Goal: Task Accomplishment & Management: Use online tool/utility

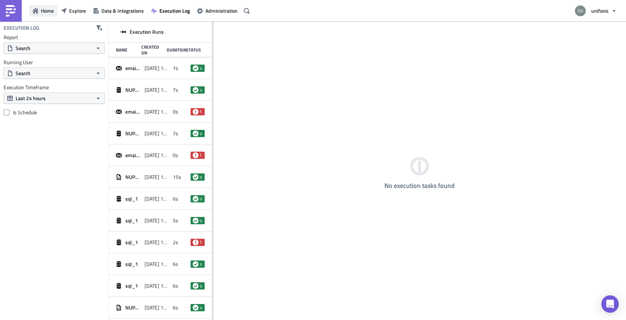
click at [40, 9] on button "Home" at bounding box center [43, 10] width 28 height 11
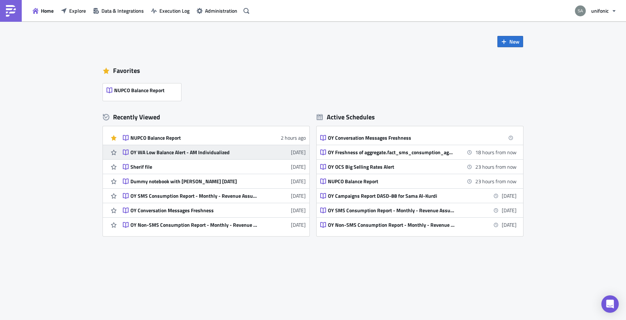
click at [197, 151] on div "OY WA Low Balance Alert - AM Individualized" at bounding box center [193, 152] width 127 height 7
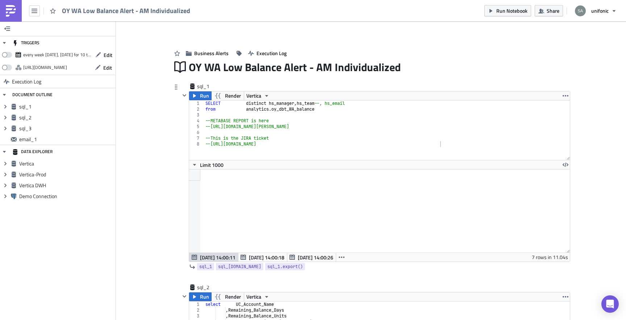
scroll to position [83, 380]
type textarea "--This is the JIRA ticket"
click at [321, 138] on div "SELECT distinct hs_manager , hs_team --, hs_email from analytics . oy_dbt_WA_ba…" at bounding box center [387, 135] width 366 height 71
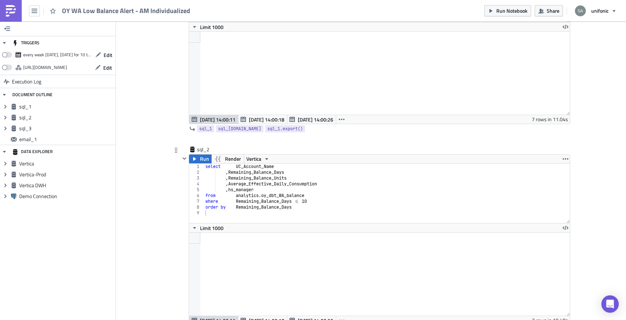
type textarea "from analytics.oy_dbt_WA_balance"
click at [321, 196] on div "select UC_Account_Name , Remaining_Balance_Days , Remaining_Balance_Units , Ave…" at bounding box center [387, 198] width 366 height 71
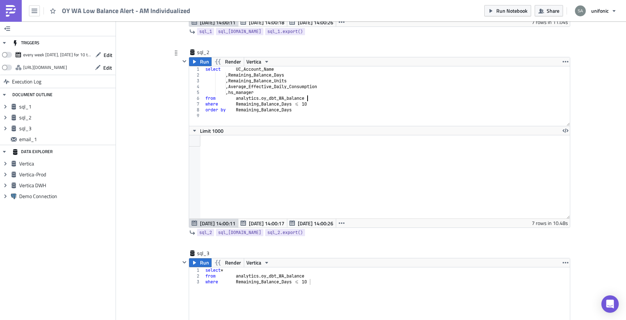
scroll to position [238, 0]
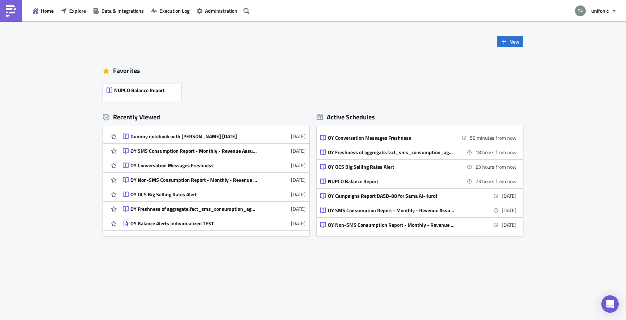
scroll to position [44, 0]
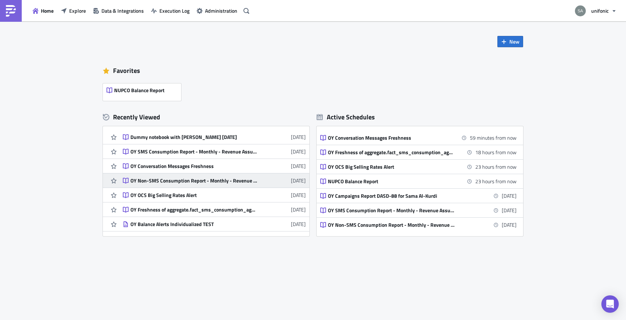
click at [197, 183] on div "OY Non-SMS Consumption Report - Monthly - Revenue Assurance" at bounding box center [193, 180] width 127 height 7
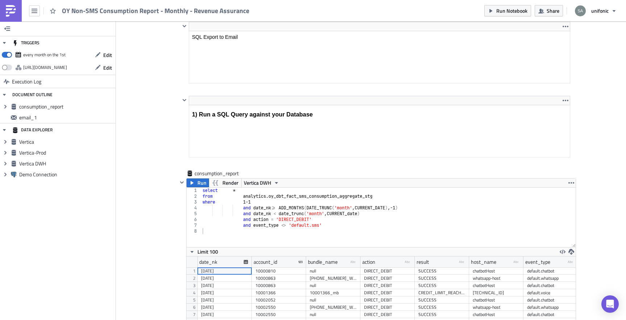
scroll to position [83, 389]
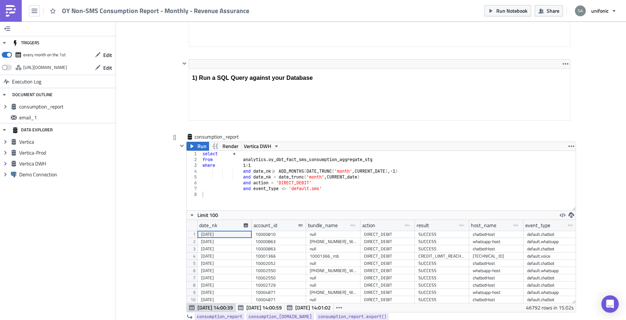
click at [320, 192] on div "select * from analytics . oy_dbt_fact_sms_consumption_aggregate_stg where 1 = 1…" at bounding box center [388, 186] width 375 height 71
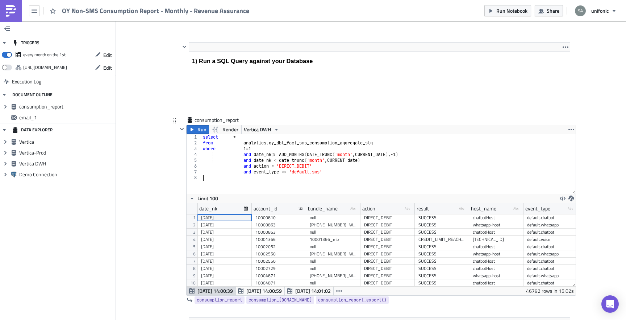
scroll to position [208, 0]
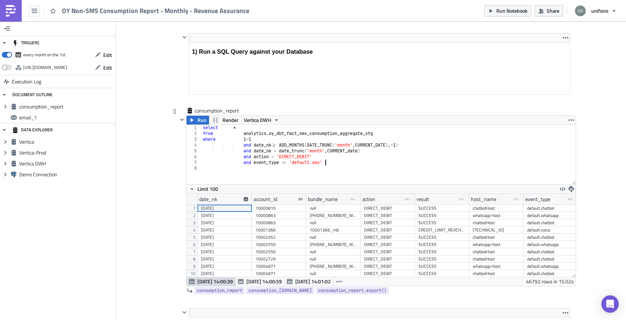
click at [336, 165] on div "select * from analytics . oy_dbt_fact_sms_consumption_aggregate_stg where 1 = 1…" at bounding box center [388, 160] width 374 height 71
click at [374, 149] on div "select * from analytics . oy_dbt_fact_sms_consumption_aggregate_stg where 1 = 1…" at bounding box center [388, 160] width 374 height 71
type textarea "and date_nk < date_trunc('month', CURRENT_date)"
drag, startPoint x: 374, startPoint y: 149, endPoint x: 244, endPoint y: 149, distance: 129.7
click at [244, 149] on div "select * from analytics . oy_dbt_fact_sms_consumption_aggregate_stg where 1 = 1…" at bounding box center [388, 160] width 374 height 71
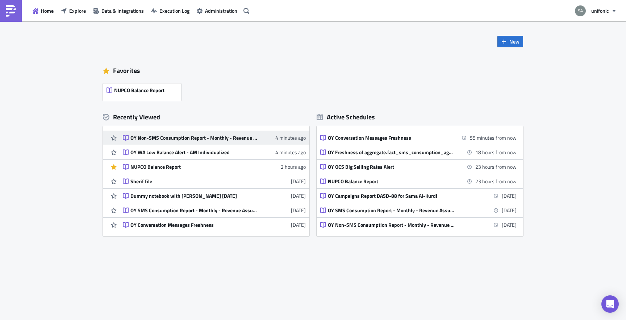
click at [212, 141] on div "OY Non-SMS Consumption Report - Monthly - Revenue Assurance" at bounding box center [193, 137] width 127 height 7
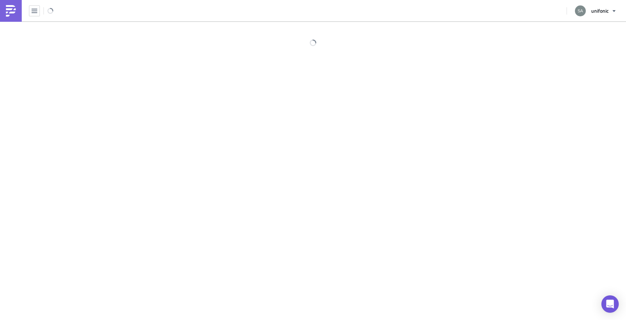
click at [212, 141] on div at bounding box center [313, 170] width 626 height 299
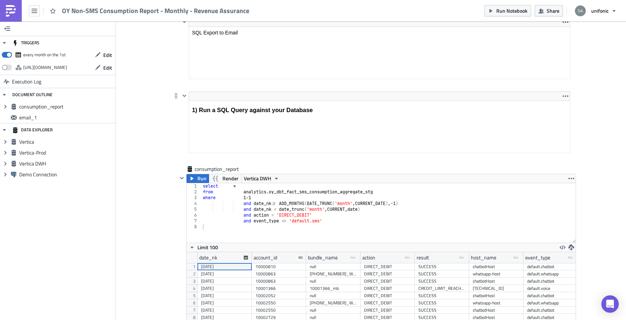
scroll to position [175, 0]
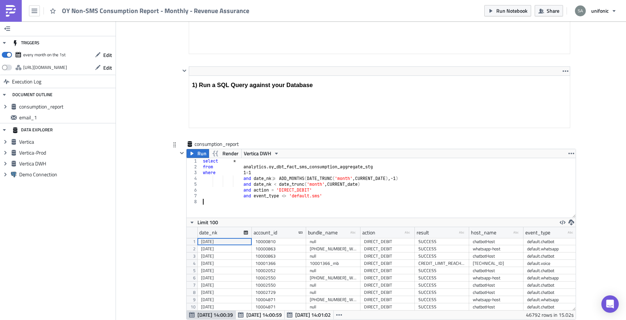
click at [355, 203] on div "select * from analytics . oy_dbt_fact_sms_consumption_aggregate_stg where 1 = 1…" at bounding box center [388, 193] width 374 height 71
click at [354, 193] on div "select * from analytics . oy_dbt_fact_sms_consumption_aggregate_stg where 1 = 1…" at bounding box center [388, 193] width 374 height 71
drag, startPoint x: 274, startPoint y: 179, endPoint x: 374, endPoint y: 178, distance: 100.4
click at [374, 178] on div "select * from analytics . oy_dbt_fact_sms_consumption_aggregate_stg where 1 = 1…" at bounding box center [388, 193] width 374 height 71
type textarea "and date_nk>= ADD_MONTHS(DATE_TRUNC('month', CURRENT_DATE),-1)"
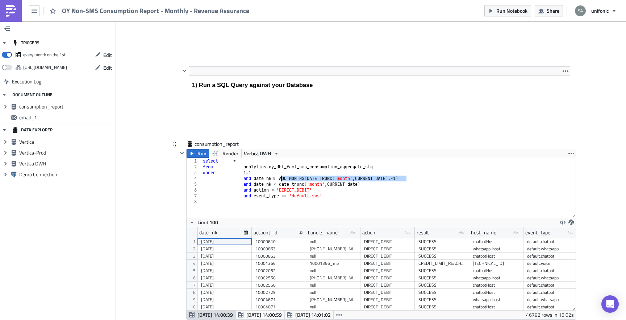
drag, startPoint x: 408, startPoint y: 179, endPoint x: 282, endPoint y: 179, distance: 126.5
click at [282, 179] on div "select * from analytics . oy_dbt_fact_sms_consumption_aggregate_stg where 1 = 1…" at bounding box center [388, 193] width 374 height 71
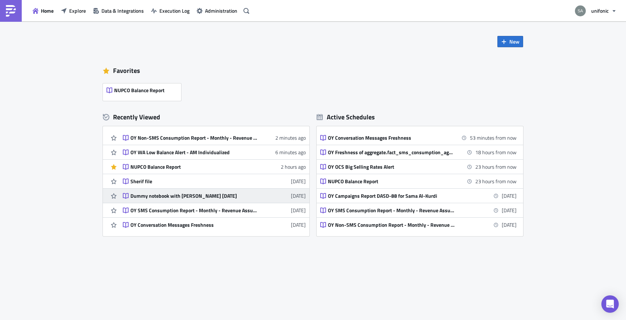
click at [158, 195] on div "Dummy notebook with Julian 2024-09-02" at bounding box center [193, 195] width 127 height 7
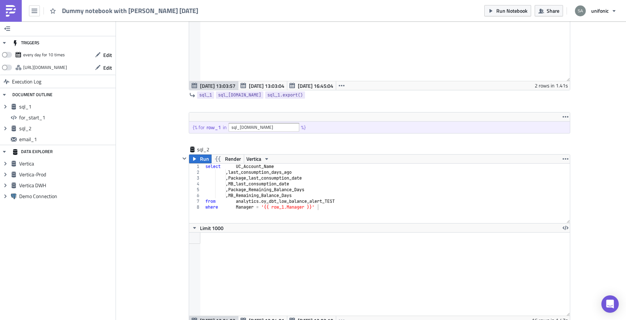
scroll to position [172, 0]
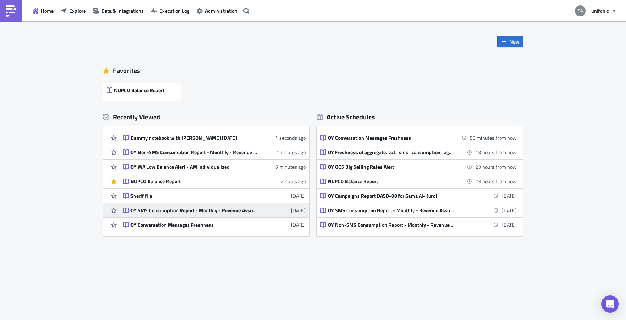
click at [166, 208] on div "OY SMS Consumption Report - Monthly - Revenue Assurance" at bounding box center [193, 210] width 127 height 7
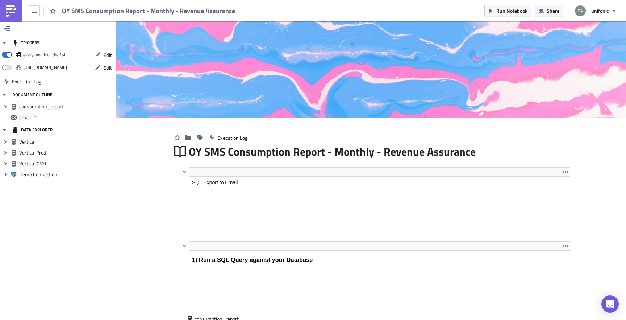
scroll to position [1, 0]
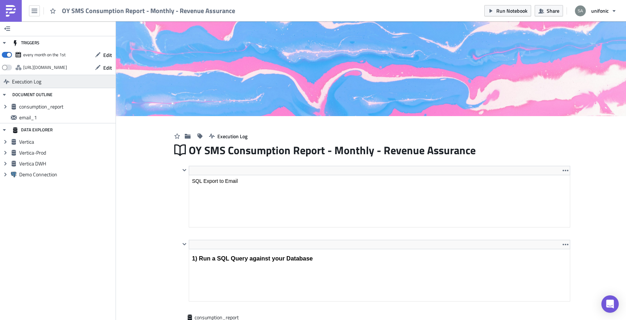
click at [39, 79] on span "Execution Log" at bounding box center [26, 81] width 29 height 13
click at [589, 10] on button "unifonic" at bounding box center [596, 11] width 50 height 16
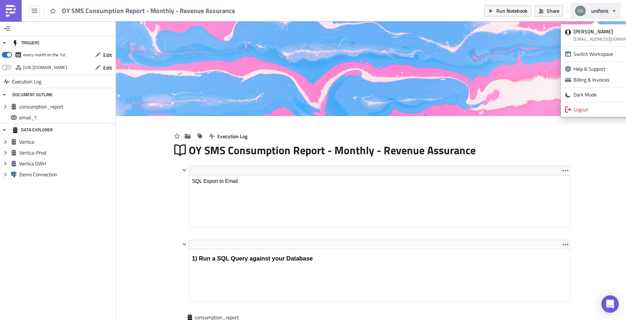
click at [587, 14] on button "unifonic" at bounding box center [596, 11] width 50 height 16
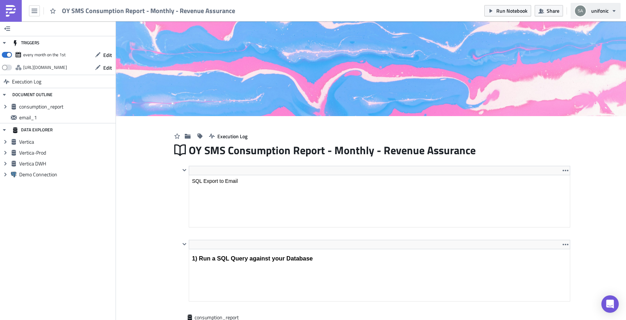
click at [601, 9] on span "unifonic" at bounding box center [599, 11] width 17 height 8
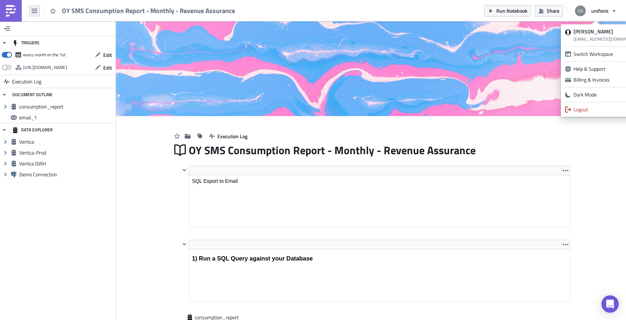
click at [32, 12] on icon "button" at bounding box center [35, 11] width 6 height 6
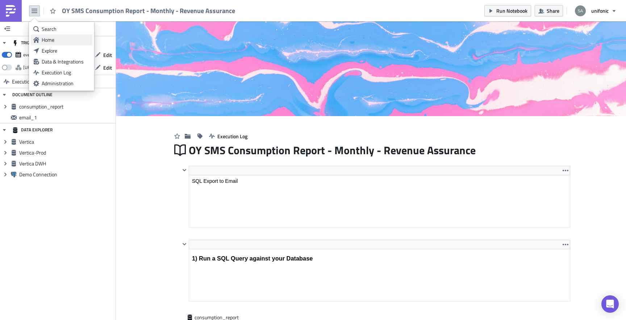
click at [46, 39] on div "Home" at bounding box center [66, 39] width 48 height 7
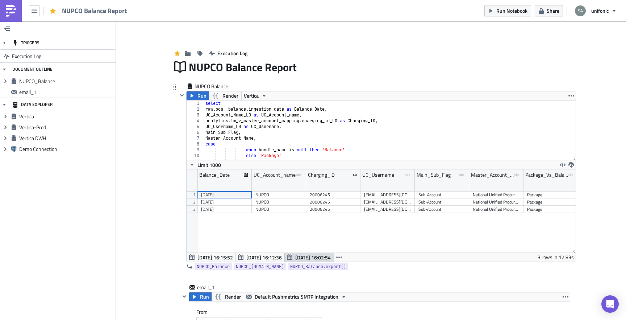
scroll to position [83, 389]
click at [275, 142] on div "select raw . ocs__balance . ingestion_date as Balance_Date , UC_Account_Name_L0…" at bounding box center [390, 135] width 372 height 71
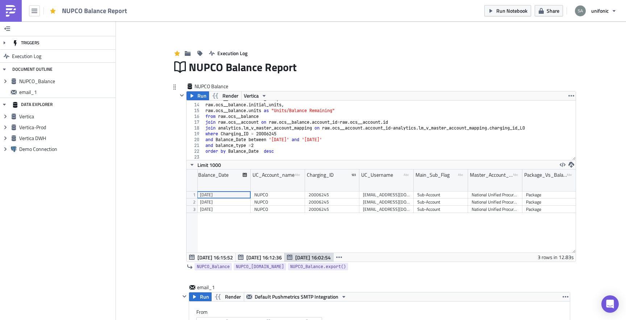
scroll to position [74, 0]
click at [288, 133] on div "raw . ocs__balance . bundle_name , raw . ocs__balance . initial_units , raw . o…" at bounding box center [390, 131] width 372 height 71
type textarea "where Charging_ID = 20006245"
click at [325, 140] on div "raw . ocs__balance . bundle_name , raw . ocs__balance . initial_units , raw . o…" at bounding box center [390, 131] width 372 height 71
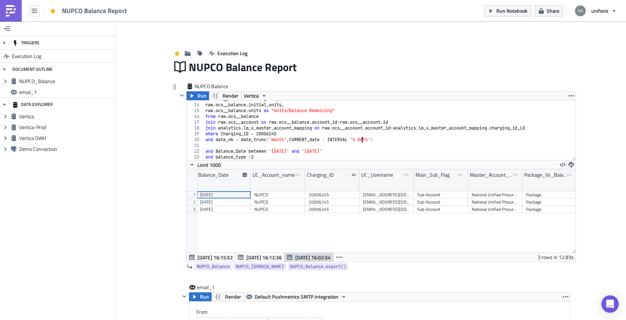
click at [362, 138] on div "raw . ocs__balance . bundle_name , raw . ocs__balance . initial_units , raw . o…" at bounding box center [390, 131] width 372 height 71
type textarea "and date_nk < date_trunc('month', CURRENT_date - INTERVAL '7 DAYS')"
click at [293, 145] on div "raw . ocs__balance . bundle_name , raw . ocs__balance . initial_units , raw . o…" at bounding box center [390, 131] width 372 height 71
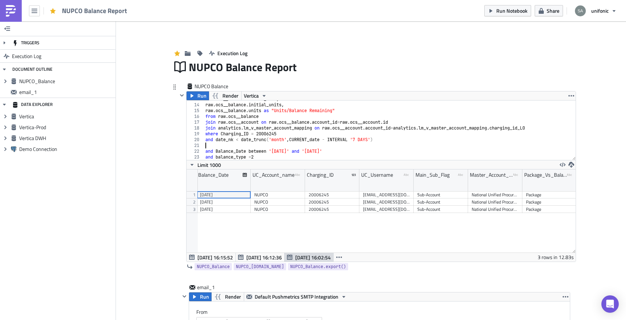
click at [240, 151] on div "raw . ocs__balance . bundle_name , raw . ocs__balance . initial_units , raw . o…" at bounding box center [390, 131] width 372 height 71
click at [229, 140] on div "raw . ocs__balance . bundle_name , raw . ocs__balance . initial_units , raw . o…" at bounding box center [390, 131] width 372 height 71
paste textarea "Balance_Date"
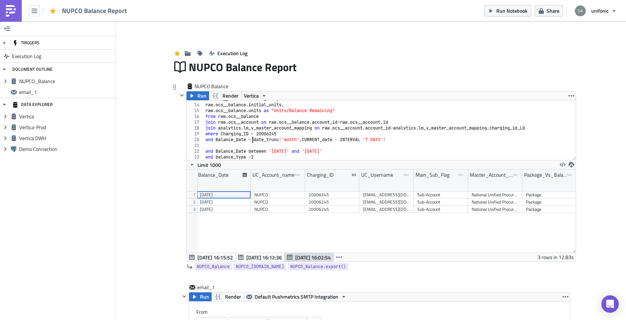
click at [253, 141] on div "raw . ocs__balance . bundle_name , raw . ocs__balance . initial_units , raw . o…" at bounding box center [390, 131] width 372 height 71
drag, startPoint x: 349, startPoint y: 149, endPoint x: 205, endPoint y: 149, distance: 143.8
click at [205, 149] on div "raw . ocs__balance . bundle_name , raw . ocs__balance . initial_units , raw . o…" at bounding box center [390, 131] width 372 height 71
type textarea "and Balance_Date between '2025-09-01' and '2025-09-03'"
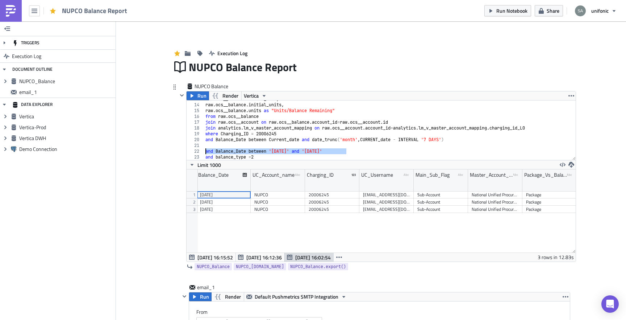
scroll to position [0, 0]
click at [199, 96] on span "Run" at bounding box center [201, 95] width 9 height 9
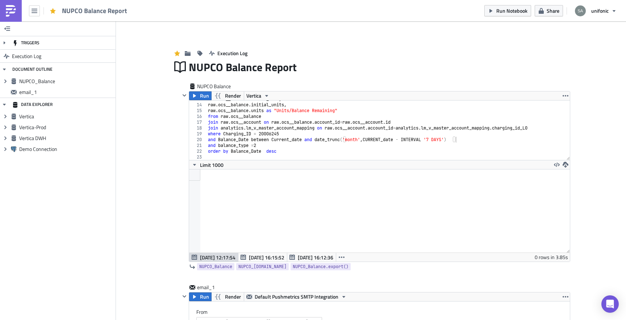
scroll to position [83, 380]
click at [272, 146] on div "raw . ocs__balance . bundle_name , raw . ocs__balance . initial_units , raw . o…" at bounding box center [388, 131] width 363 height 71
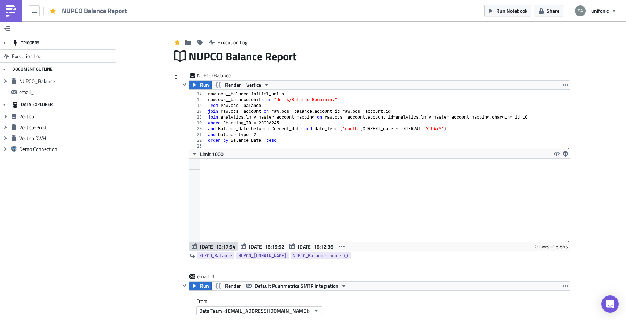
scroll to position [0, 0]
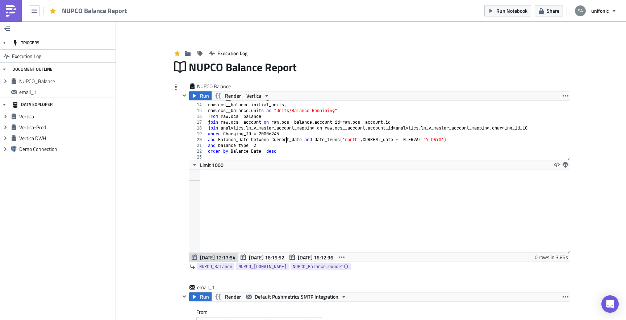
click at [287, 137] on div "raw . ocs__balance . bundle_name , raw . ocs__balance . initial_units , raw . o…" at bounding box center [388, 131] width 363 height 71
click at [206, 100] on div "and Balance_Date between today and date_trunc('month', CURRENT_date - INTERVAL …" at bounding box center [379, 180] width 381 height 161
click at [206, 97] on span "Run" at bounding box center [204, 95] width 9 height 9
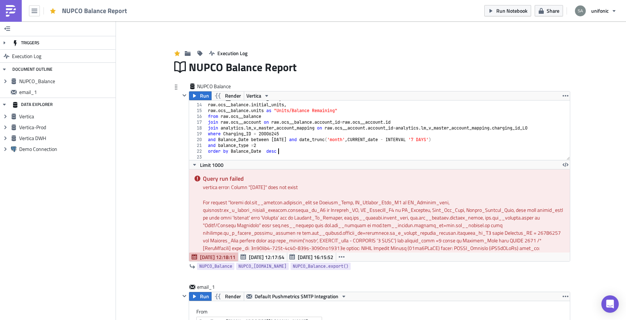
scroll to position [0, 5]
click at [328, 150] on div "raw . ocs__balance . bundle_name , raw . ocs__balance . initial_units , raw . o…" at bounding box center [388, 131] width 363 height 71
drag, startPoint x: 443, startPoint y: 140, endPoint x: 300, endPoint y: 140, distance: 142.8
click at [300, 140] on div "raw . ocs__balance . bundle_name , raw . ocs__balance . initial_units , raw . o…" at bounding box center [388, 131] width 363 height 71
click at [280, 138] on div "raw . ocs__balance . bundle_name , raw . ocs__balance . initial_units , raw . o…" at bounding box center [388, 131] width 363 height 71
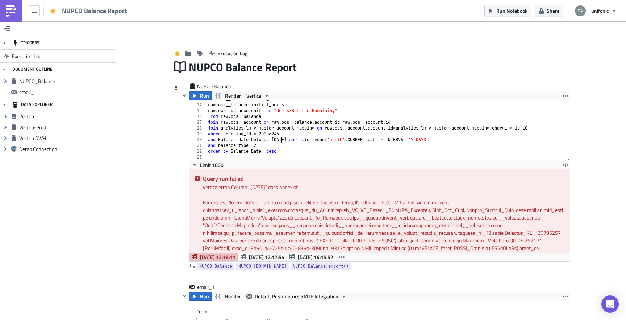
click at [280, 138] on div "raw . ocs__balance . bundle_name , raw . ocs__balance . initial_units , raw . o…" at bounding box center [388, 131] width 363 height 71
paste textarea "date_trunc('month', CURRENT_date - INTERVAL '7 DAYS')"
click at [393, 139] on div "raw . ocs__balance . bundle_name , raw . ocs__balance . initial_units , raw . o…" at bounding box center [388, 131] width 363 height 71
click at [545, 141] on div "raw . ocs__balance . bundle_name , raw . ocs__balance . initial_units , raw . o…" at bounding box center [388, 131] width 363 height 71
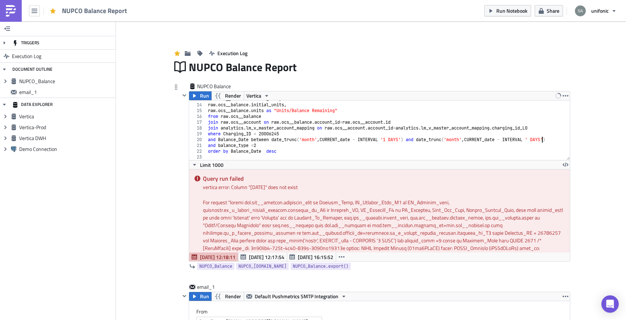
scroll to position [0, 28]
click at [202, 96] on span "Run" at bounding box center [204, 95] width 9 height 9
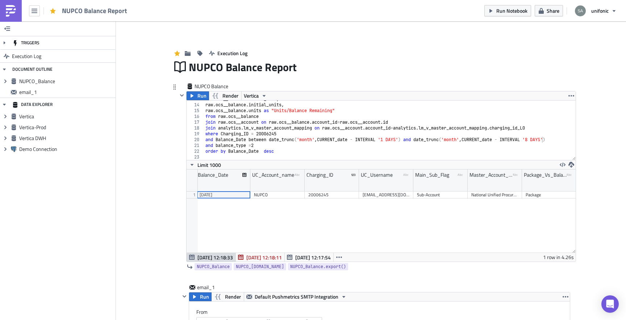
scroll to position [0, 0]
click at [358, 151] on div "raw . ocs__balance . bundle_name , raw . ocs__balance . initial_units , raw . o…" at bounding box center [390, 131] width 372 height 71
click at [270, 142] on div "raw . ocs__balance . bundle_name , raw . ocs__balance . initial_units , raw . o…" at bounding box center [390, 131] width 372 height 71
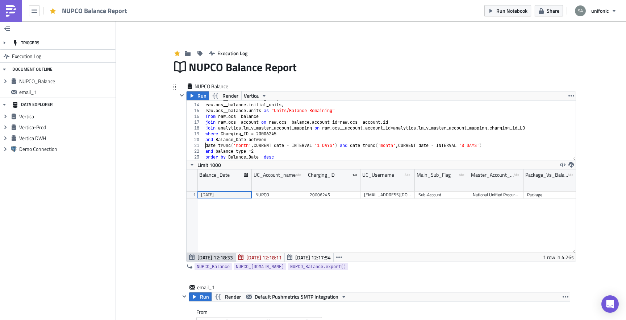
type textarea "date_trunc('month', CURRENT_date - INTERVAL '1 DAYS') and date_trunc('month', C…"
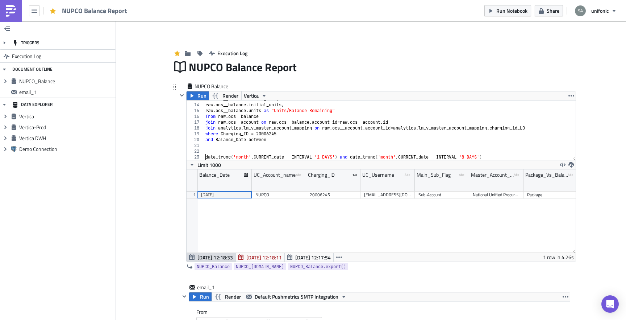
scroll to position [0, 0]
paste textarea "ADD_MONTHS(DATE_TRUNC('month', CURRENT_DATE),-1)"
type textarea "ADD_MONTHS(DATE_TRUNC('month', CURRENT_DATE),-1)"
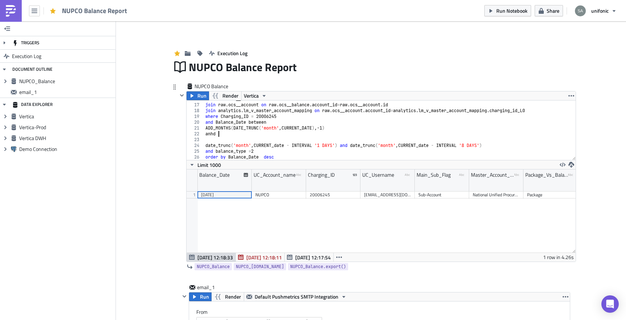
scroll to position [0, 0]
type textarea "and"
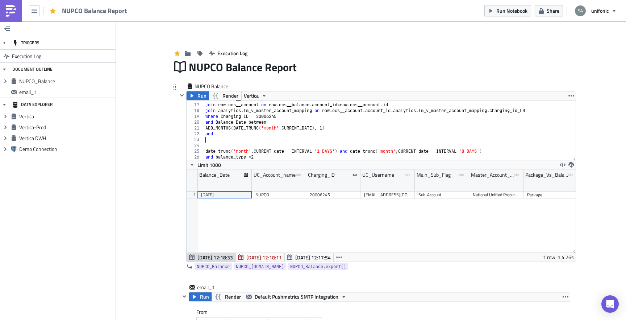
paste textarea "ADD_MONTHS(DATE_TRUNC('month', CURRENT_DATE),-1)"
click at [206, 153] on div "from raw . ocs__balance join raw . ocs__account on raw . ocs__balance . account…" at bounding box center [390, 131] width 372 height 71
type textarea "--date_trunc('month', CURRENT_date - INTERVAL '1 DAYS') and date_trunc('month',…"
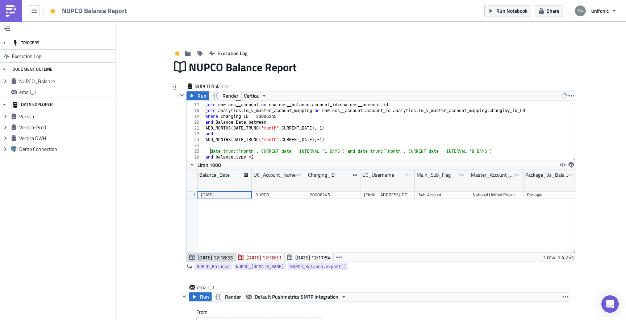
click at [223, 149] on div "from raw . ocs__balance join raw . ocs__account on raw . ocs__balance . account…" at bounding box center [390, 131] width 372 height 71
click at [224, 145] on div "from raw . ocs__balance join raw . ocs__account on raw . ocs__balance . account…" at bounding box center [390, 131] width 372 height 71
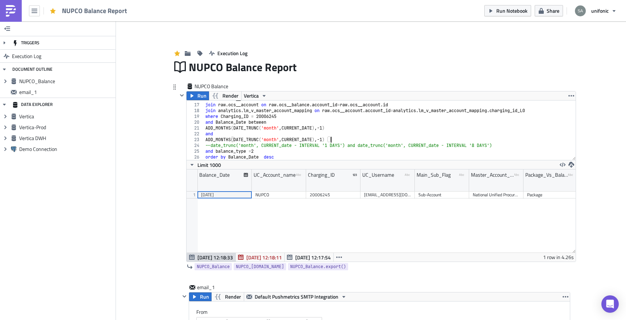
click at [327, 129] on div "from raw . ocs__balance join raw . ocs__account on raw . ocs__balance . account…" at bounding box center [390, 131] width 372 height 71
click at [200, 99] on span "Run" at bounding box center [201, 95] width 9 height 9
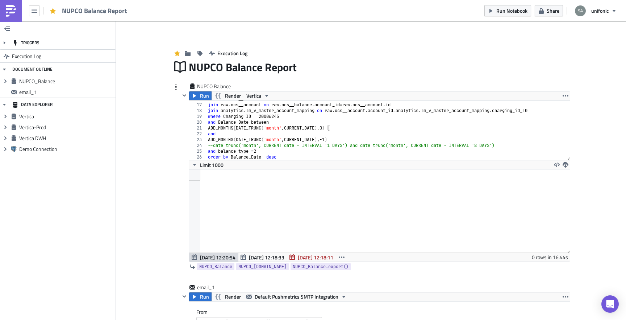
scroll to position [83, 380]
click at [334, 129] on div "from raw . ocs__balance join raw . ocs__account on raw . ocs__balance . account…" at bounding box center [388, 131] width 363 height 71
click at [328, 129] on div "from raw . ocs__balance join raw . ocs__account on raw . ocs__balance . account…" at bounding box center [388, 131] width 363 height 71
click at [332, 141] on div "from raw . ocs__balance join raw . ocs__account on raw . ocs__balance . account…" at bounding box center [388, 131] width 363 height 71
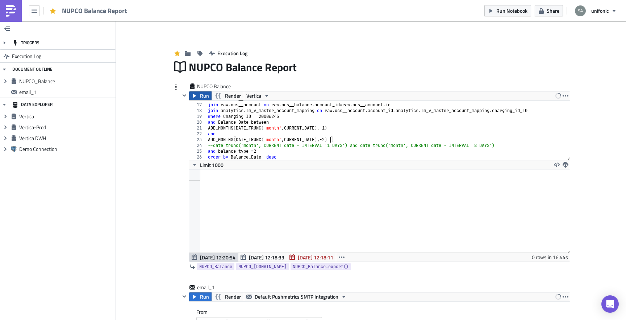
click at [205, 99] on span "Run" at bounding box center [204, 95] width 9 height 9
click at [240, 204] on div at bounding box center [379, 210] width 381 height 83
click at [271, 146] on div "from raw . ocs__balance join raw . ocs__account on raw . ocs__balance . account…" at bounding box center [388, 131] width 363 height 71
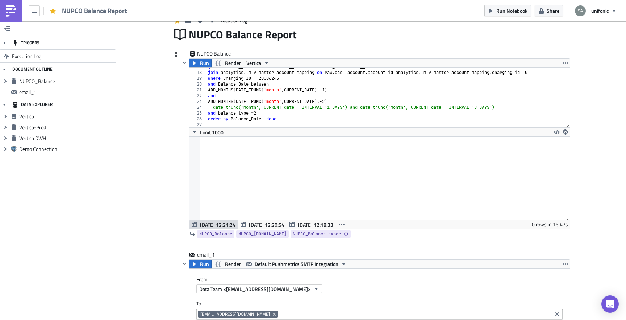
scroll to position [14, 0]
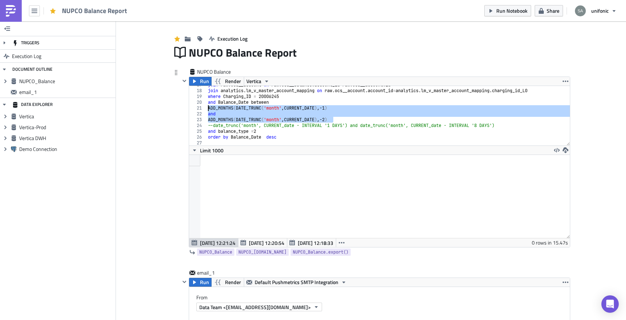
drag, startPoint x: 340, startPoint y: 120, endPoint x: 196, endPoint y: 109, distance: 144.2
click at [196, 109] on div "--date_trunc('month', CURRENT_date - INTERVAL '1 DAYS') and date_trunc('month',…" at bounding box center [379, 115] width 381 height 59
type textarea "ADD_MONTHS(DATE_TRUNC('month', CURRENT_DATE),-1) and"
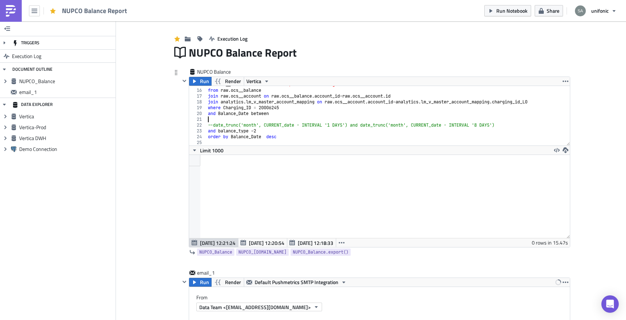
click at [213, 125] on div "raw . ocs__balance . units as "Units/Balance Remaining" from raw . ocs__balance…" at bounding box center [388, 117] width 363 height 71
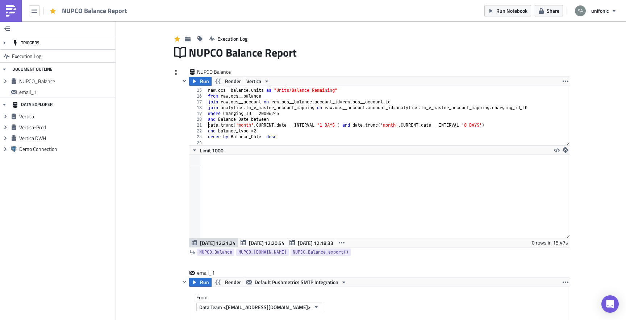
scroll to position [80, 0]
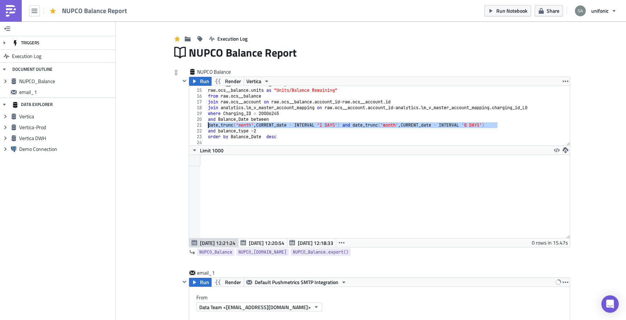
drag, startPoint x: 505, startPoint y: 125, endPoint x: 208, endPoint y: 123, distance: 297.5
click at [208, 123] on div "raw . ocs__balance . initial_units , raw . ocs__balance . units as "Units/Balan…" at bounding box center [388, 117] width 363 height 71
click at [200, 82] on span "Run" at bounding box center [204, 81] width 9 height 9
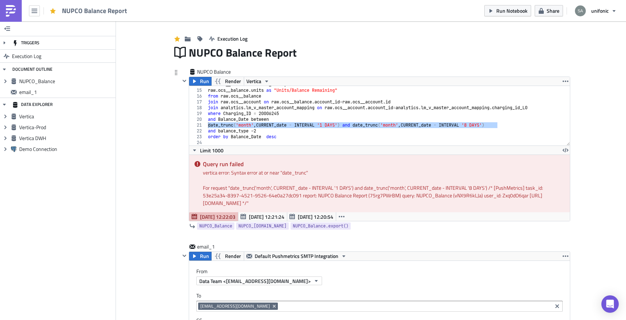
click at [271, 137] on div "raw . ocs__balance . initial_units , raw . ocs__balance . units as "Units/Balan…" at bounding box center [388, 117] width 363 height 71
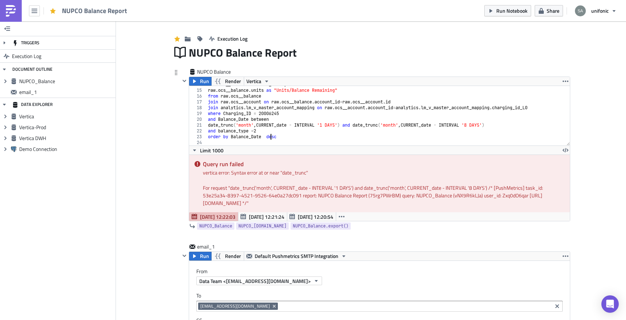
click at [207, 126] on div "raw . ocs__balance . initial_units , raw . ocs__balance . units as "Units/Balan…" at bounding box center [388, 117] width 363 height 71
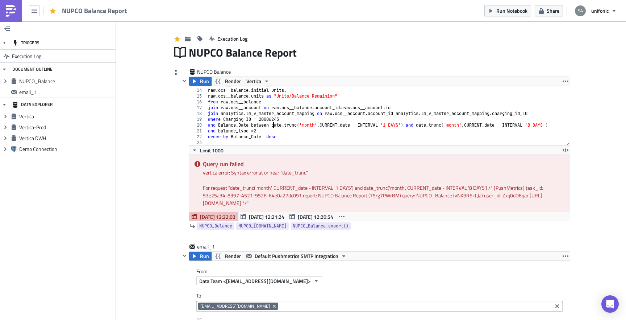
scroll to position [0, 5]
click at [202, 82] on span "Run" at bounding box center [204, 81] width 9 height 9
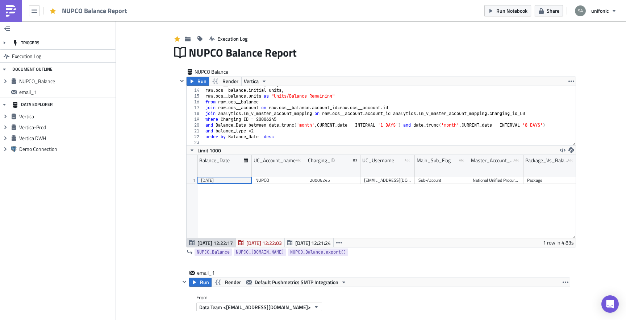
scroll to position [83, 389]
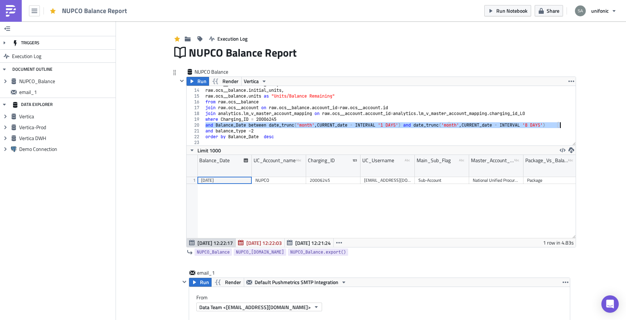
drag, startPoint x: 206, startPoint y: 126, endPoint x: 570, endPoint y: 128, distance: 364.5
click at [571, 128] on div "and Balance_Date between date_trunc('month', CURRENT_date - INTERVAL '1 DAYS') …" at bounding box center [381, 115] width 389 height 59
click at [249, 135] on div "raw . ocs__balance . bundle_name , raw . ocs__balance . initial_units , raw . o…" at bounding box center [390, 117] width 372 height 71
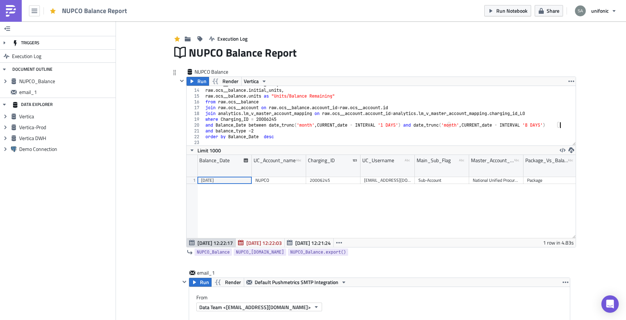
click at [564, 125] on div "raw . ocs__balance . bundle_name , raw . ocs__balance . initial_units , raw . o…" at bounding box center [390, 117] width 372 height 71
type textarea "and Balance_Date between date_trunc('month', CURRENT_date - INTERVAL '1 DAYS') …"
paste textarea "AND (CURRENT_DATE - INTERVAL '1 day')"
click at [205, 131] on div "raw . ocs__balance . bundle_name , raw . ocs__balance . initial_units , raw . o…" at bounding box center [390, 117] width 372 height 71
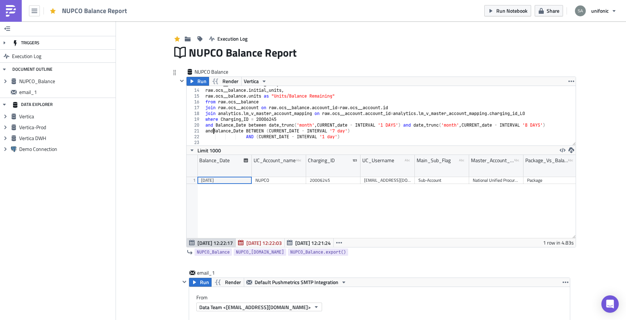
scroll to position [0, 1]
click at [205, 125] on div "raw . ocs__balance . bundle_name , raw . ocs__balance . initial_units , raw . o…" at bounding box center [390, 117] width 372 height 71
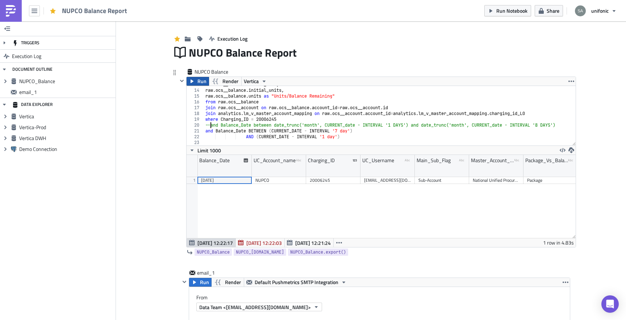
click at [203, 84] on span "Run" at bounding box center [201, 81] width 9 height 9
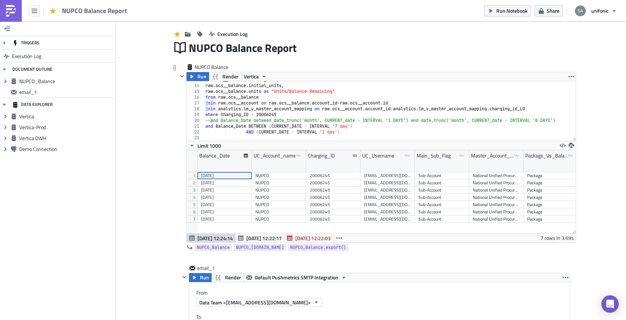
scroll to position [18, 0]
click at [342, 128] on div "raw . ocs__balance . bundle_name , raw . ocs__balance . initial_units , raw . o…" at bounding box center [390, 113] width 372 height 71
click at [205, 79] on span "Run" at bounding box center [201, 77] width 9 height 9
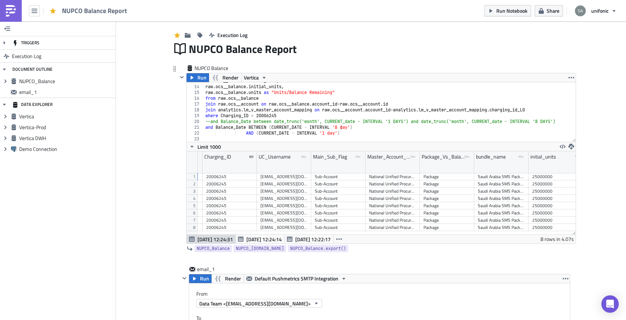
scroll to position [0, 107]
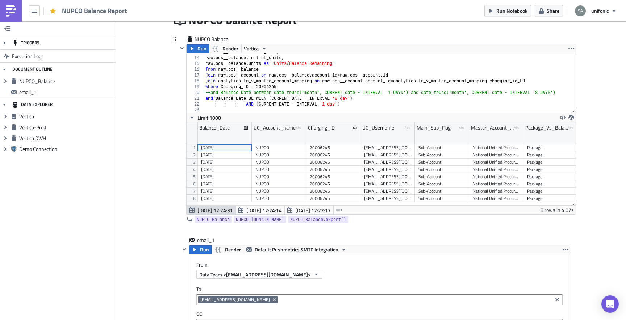
click at [359, 105] on div "raw . ocs__balance . bundle_name , raw . ocs__balance . initial_units , raw . o…" at bounding box center [390, 84] width 372 height 71
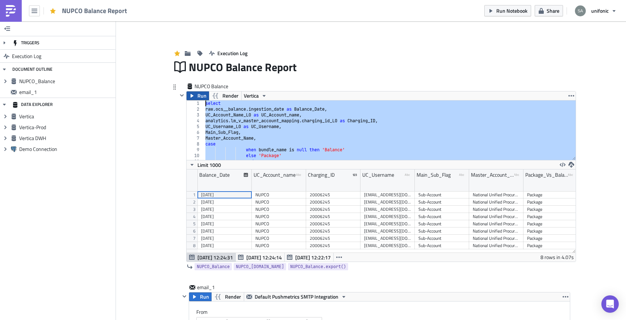
drag, startPoint x: 280, startPoint y: 150, endPoint x: 200, endPoint y: 97, distance: 96.8
click at [200, 97] on div "Run Render Vertica AND (CURRENT_DATE - INTERVAL '1 day') 1 2 3 4 5 6 7 8 9 10 1…" at bounding box center [381, 176] width 390 height 171
type textarea "select raw.ocs__balance.ingestion_date as Balance_Date,"
click at [176, 126] on div "NUPCO Balance Run Render Vertica select raw.ocs__balance.ingestion_date as Bala…" at bounding box center [371, 183] width 399 height 201
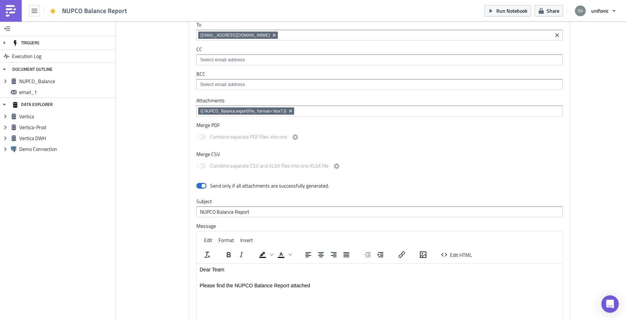
click at [166, 159] on div "Execution Log NUPCO Balance Report NUPCO Balance Run Render Vertica select raw.…" at bounding box center [371, 84] width 413 height 724
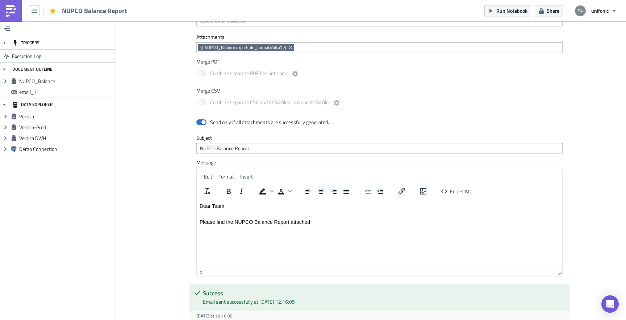
scroll to position [381, 0]
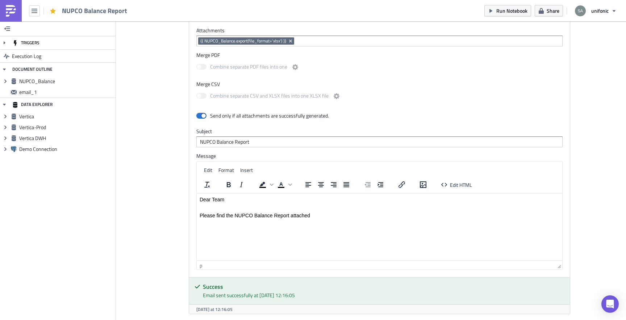
click at [288, 221] on html "Dear Team Please find the NUPCO Balance Report attached" at bounding box center [380, 207] width 366 height 28
click at [180, 234] on div "email_1 Run Render Default Pushmetrics SMTP Integration From Data Team <do-not-…" at bounding box center [371, 114] width 399 height 424
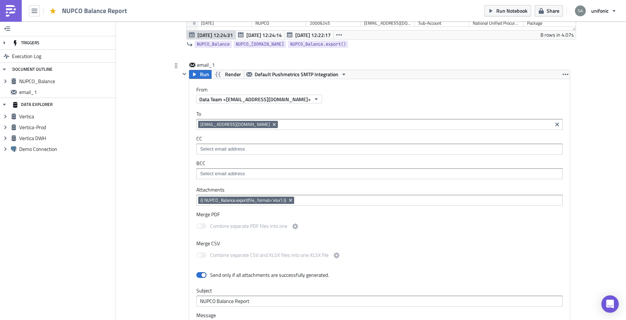
scroll to position [221, 0]
click at [280, 127] on input at bounding box center [415, 124] width 271 height 7
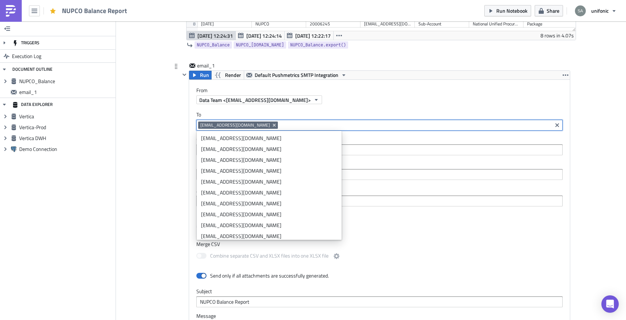
click at [287, 128] on input at bounding box center [415, 124] width 271 height 7
click at [286, 144] on div "CC" at bounding box center [379, 145] width 366 height 19
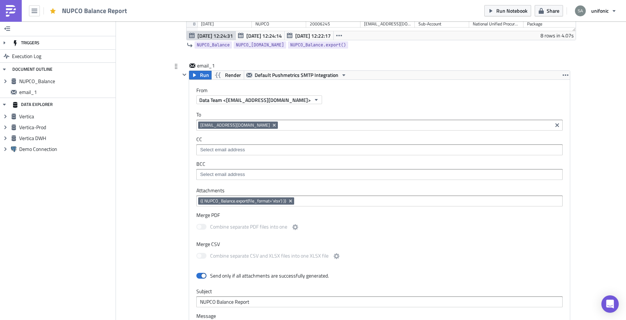
click at [285, 146] on div at bounding box center [379, 149] width 366 height 11
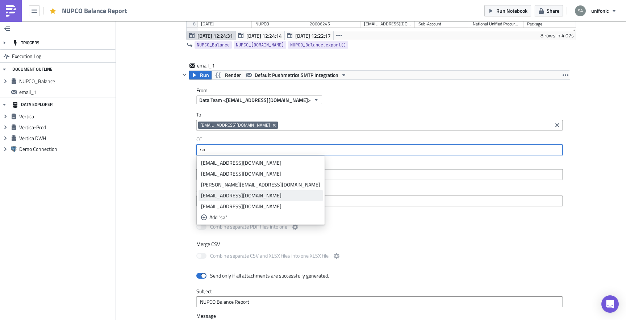
type input "sa"
click at [233, 193] on div "[EMAIL_ADDRESS][DOMAIN_NAME]" at bounding box center [260, 195] width 119 height 7
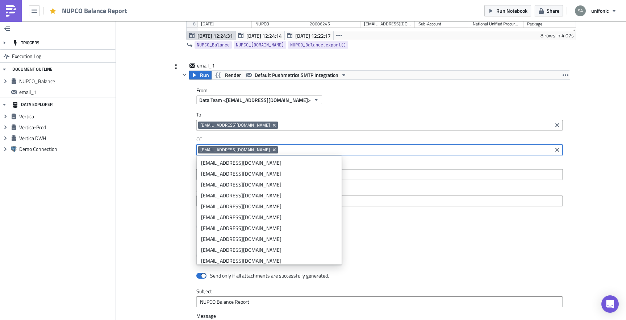
click at [274, 130] on div "[EMAIL_ADDRESS][DOMAIN_NAME]" at bounding box center [374, 125] width 352 height 9
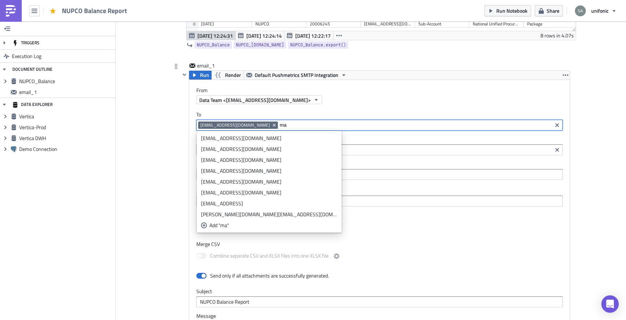
type input "m"
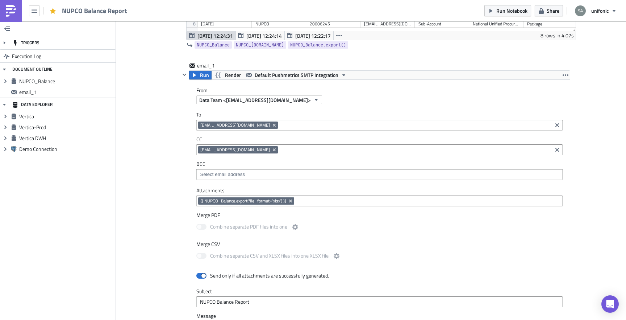
click at [159, 140] on div "Add Image Execution Log NUPCO Balance Report NUPCO Balance Run Render Vertica s…" at bounding box center [371, 168] width 510 height 736
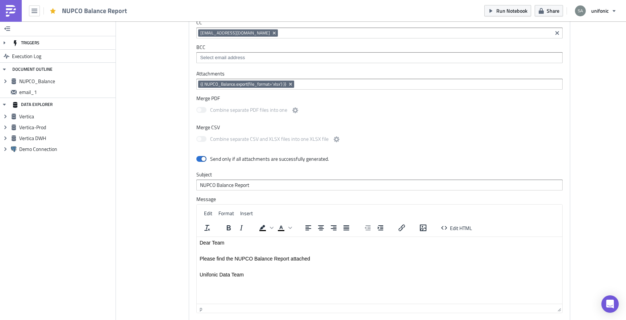
scroll to position [350, 0]
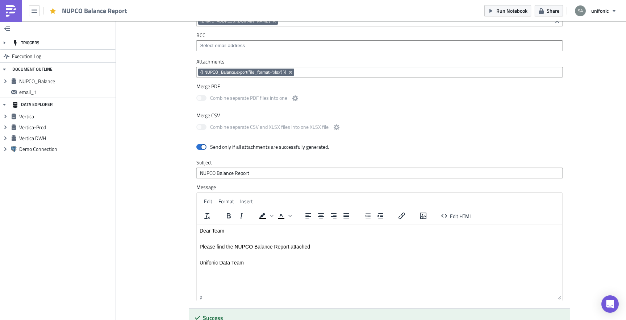
click at [168, 100] on div "Execution Log NUPCO Balance Report NUPCO Balance Run Render Vertica select raw.…" at bounding box center [371, 45] width 413 height 724
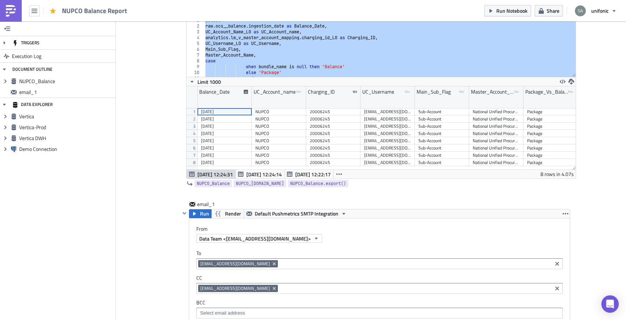
scroll to position [0, 0]
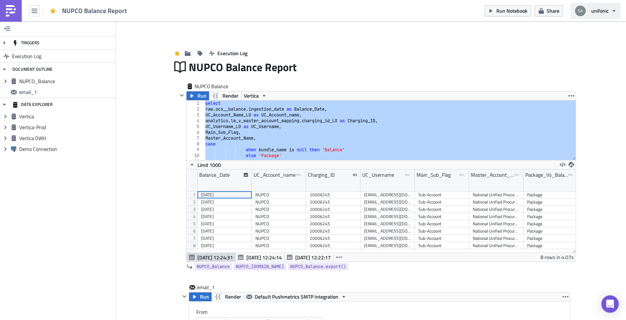
click at [608, 13] on span "unifonic" at bounding box center [599, 11] width 17 height 8
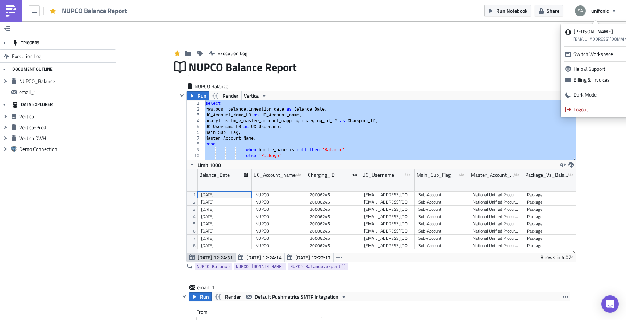
click at [488, 59] on div "NUPCO Balance Report" at bounding box center [380, 67] width 382 height 17
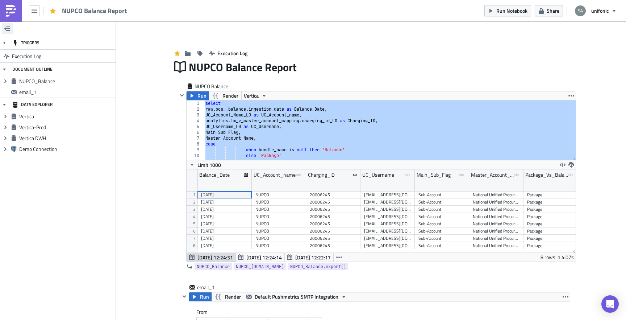
click at [12, 31] on button "button" at bounding box center [7, 28] width 11 height 11
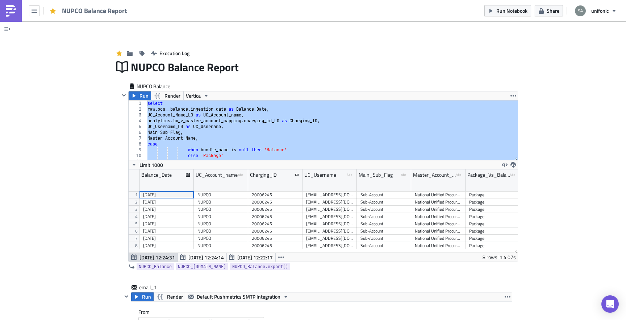
click at [203, 128] on div "select raw . ocs__balance . ingestion_date as Balance_Date , UC_Account_Name_L0…" at bounding box center [332, 135] width 372 height 71
type textarea "UC_Username_L0 as UC_Username,"
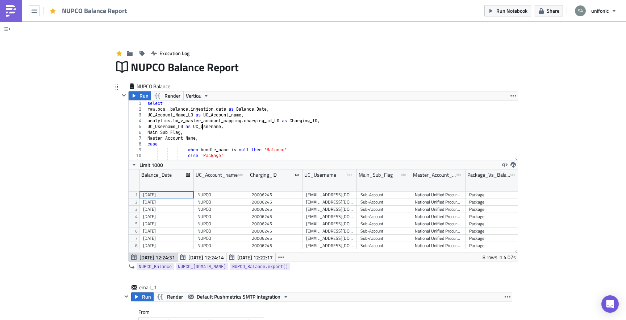
scroll to position [0, 6]
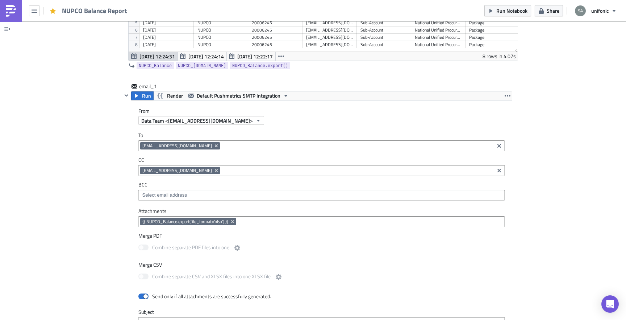
scroll to position [207, 0]
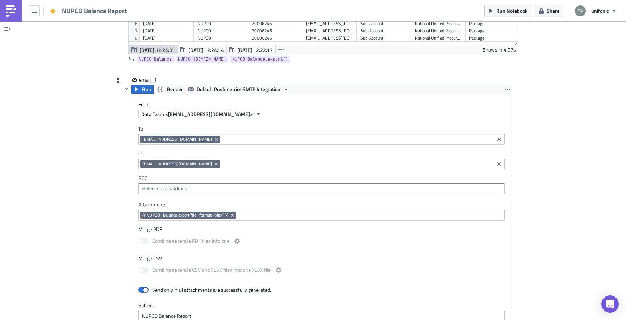
click at [222, 137] on input at bounding box center [357, 139] width 271 height 7
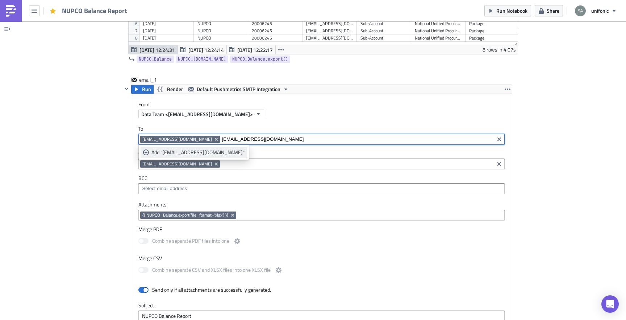
type input "[EMAIL_ADDRESS][DOMAIN_NAME]"
click at [162, 151] on div "Add "msalman@unifonic.com"" at bounding box center [197, 152] width 93 height 7
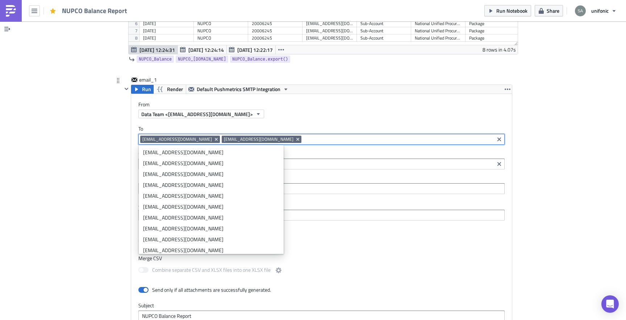
click at [303, 141] on input at bounding box center [397, 139] width 189 height 7
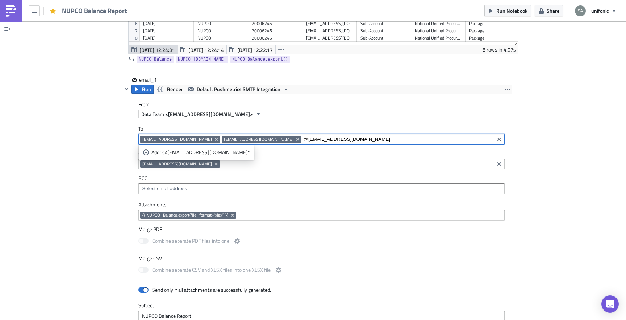
type input "@[EMAIL_ADDRESS][DOMAIN_NAME]"
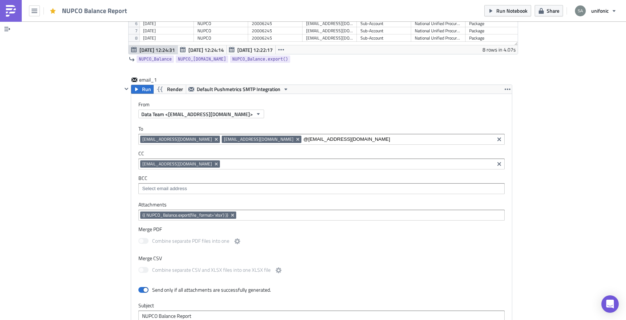
click at [83, 168] on div "Add Image Execution Log NUPCO Balance Report NUPCO Balance Run Render Vertica U…" at bounding box center [313, 182] width 626 height 736
click at [303, 139] on input "@[EMAIL_ADDRESS][DOMAIN_NAME]" at bounding box center [397, 139] width 189 height 7
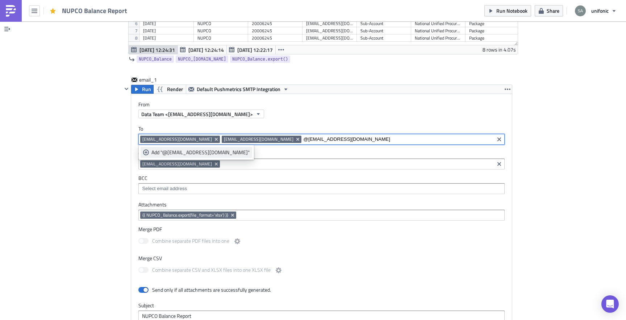
click at [190, 154] on div "Add "@mziad@unifonic.com"" at bounding box center [200, 152] width 98 height 7
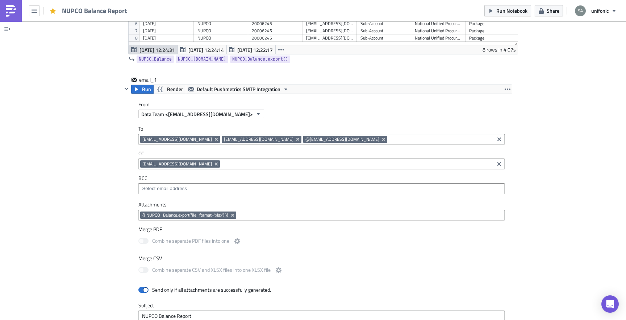
click at [91, 162] on div "Add Image Execution Log NUPCO Balance Report NUPCO Balance Run Render Vertica U…" at bounding box center [313, 182] width 626 height 736
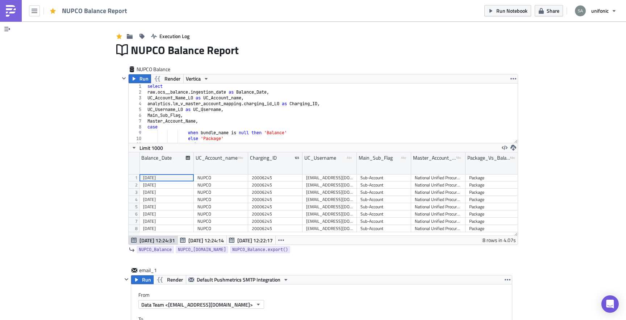
scroll to position [28, 0]
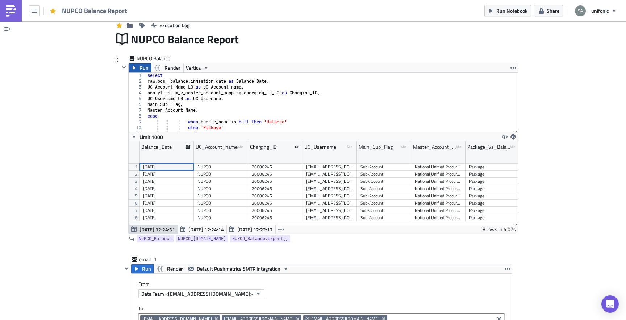
click at [143, 66] on span "Run" at bounding box center [144, 67] width 9 height 9
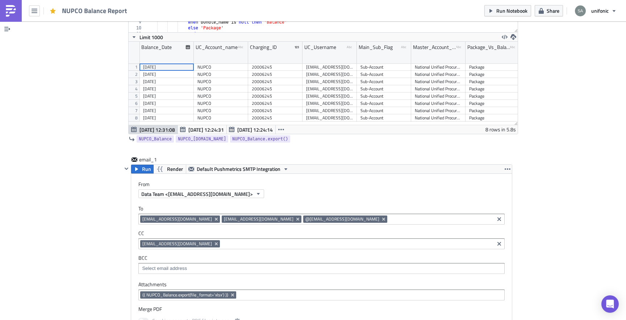
scroll to position [134, 0]
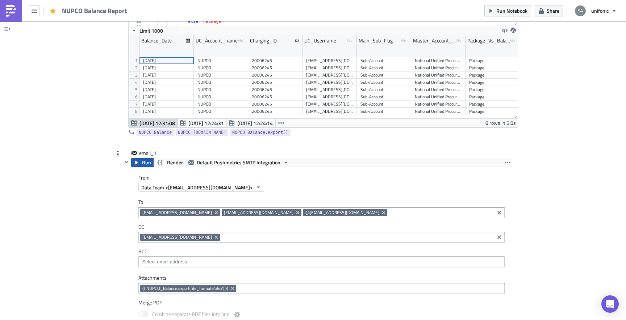
click at [139, 161] on icon "button" at bounding box center [137, 162] width 6 height 6
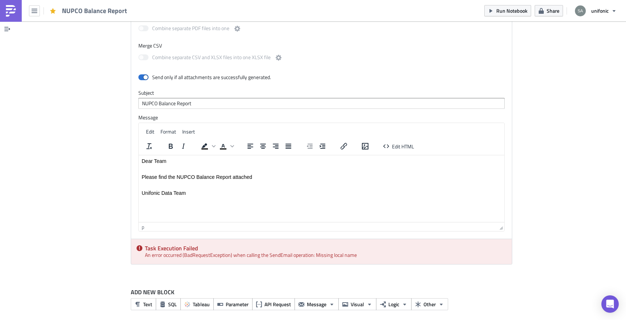
scroll to position [421, 0]
click at [203, 197] on html "Dear Team Please find the NUPCO Balance Report attached Unifonic Data Team" at bounding box center [322, 175] width 366 height 43
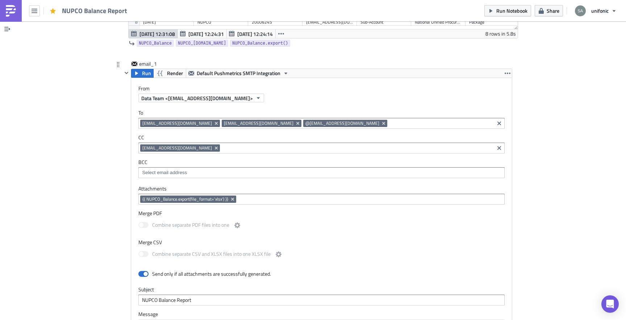
scroll to position [222, 0]
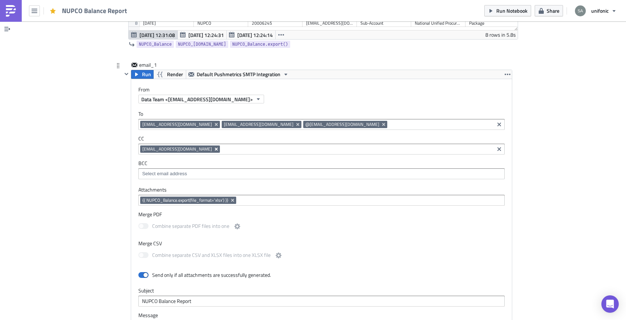
click at [215, 150] on icon "Remove Tag" at bounding box center [216, 148] width 3 height 3
click at [109, 148] on div "Execution Log NUPCO Balance Report NUPCO Balance Run Render Vertica UC_Username…" at bounding box center [313, 167] width 413 height 713
click at [146, 73] on span "Run" at bounding box center [146, 74] width 9 height 9
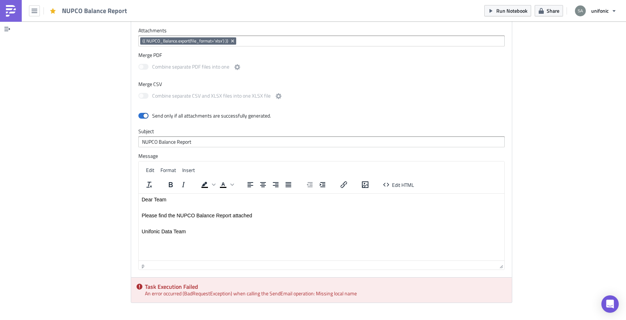
scroll to position [425, 0]
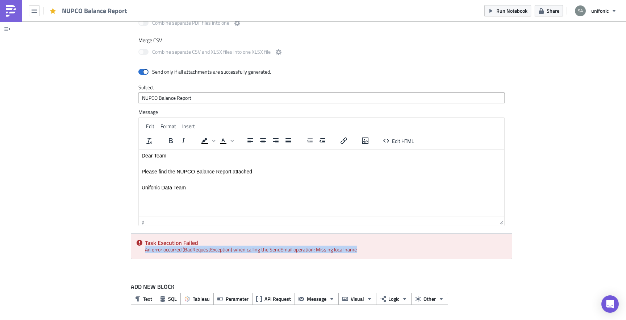
drag, startPoint x: 142, startPoint y: 249, endPoint x: 359, endPoint y: 249, distance: 216.7
click at [359, 249] on div "Task Execution Failed An error occurred (BadRequestException) when calling the …" at bounding box center [321, 245] width 381 height 25
copy div "An error occurred (BadRequestException) when calling the SendEmail operation: M…"
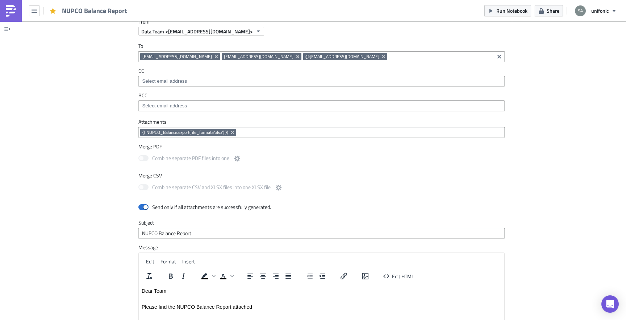
scroll to position [270, 0]
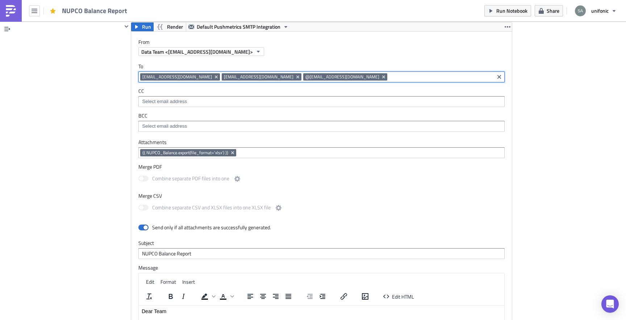
click at [389, 79] on input at bounding box center [440, 76] width 103 height 7
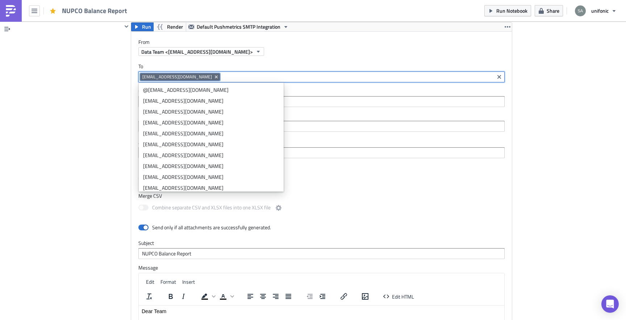
paste input "[EMAIL_ADDRESS][DOMAIN_NAME]"
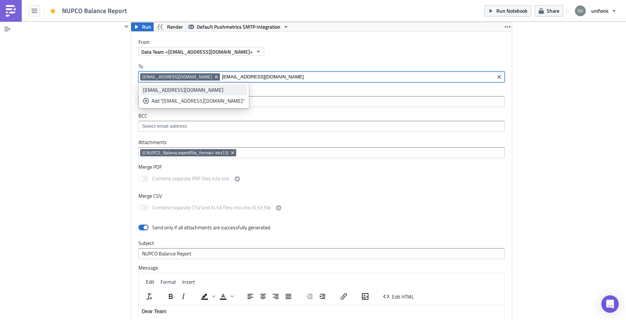
type input "[EMAIL_ADDRESS][DOMAIN_NAME]"
click at [190, 87] on div "[EMAIL_ADDRESS][DOMAIN_NAME]" at bounding box center [193, 89] width 101 height 7
type input "mziad"
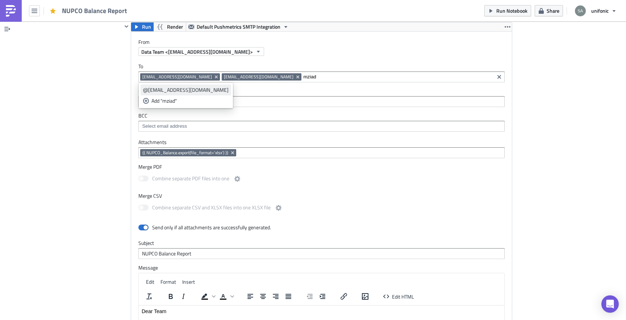
click at [188, 88] on div "@[EMAIL_ADDRESS][DOMAIN_NAME]" at bounding box center [186, 89] width 86 height 7
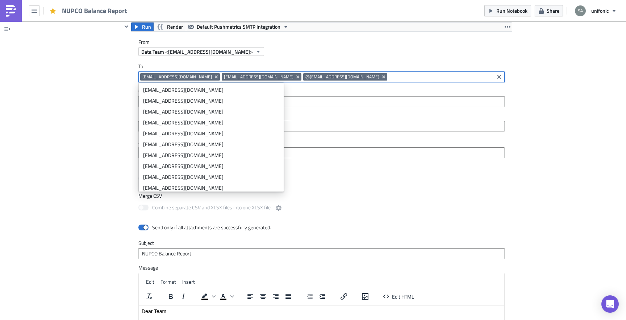
click at [61, 121] on div "Add Image Execution Log NUPCO Balance Report NUPCO Balance Run Render Vertica U…" at bounding box center [313, 114] width 626 height 724
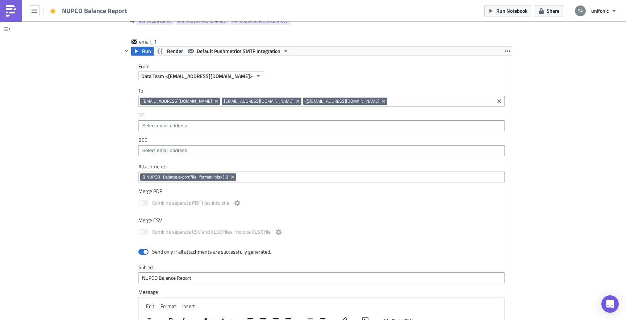
scroll to position [239, 0]
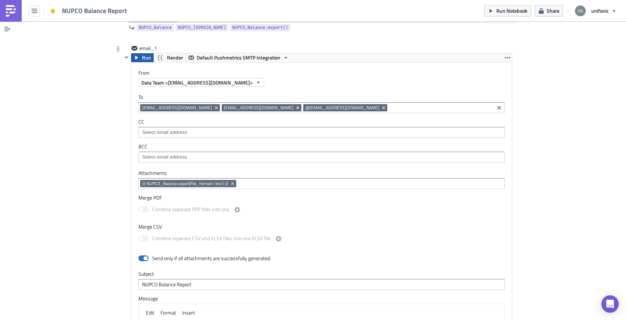
click at [142, 57] on span "Run" at bounding box center [146, 57] width 9 height 9
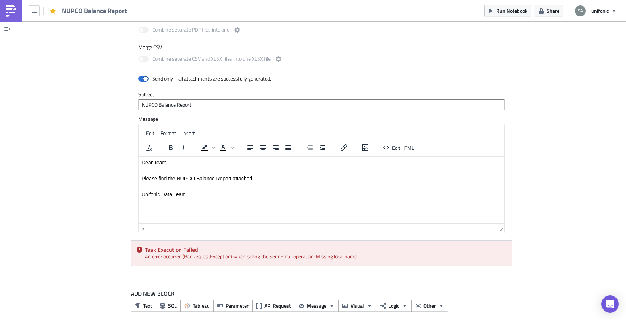
scroll to position [425, 0]
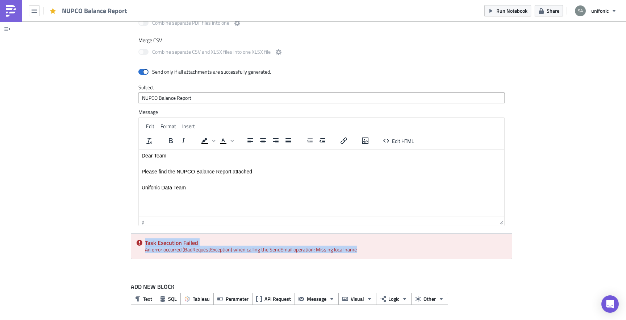
drag, startPoint x: 364, startPoint y: 250, endPoint x: 179, endPoint y: 236, distance: 185.3
click at [179, 236] on div "Task Execution Failed An error occurred (BadRequestException) when calling the …" at bounding box center [321, 245] width 381 height 25
copy div "Task Execution Failed An error occurred (BadRequestException) when calling the …"
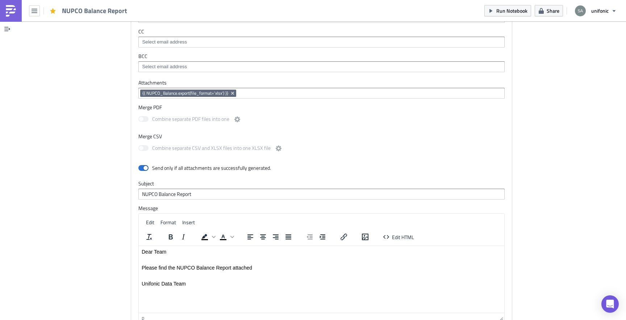
scroll to position [268, 0]
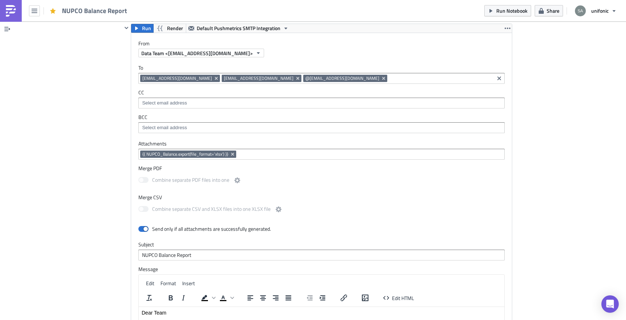
click at [49, 192] on div "Add Image Execution Log NUPCO Balance Report NUPCO Balance Run Render Vertica U…" at bounding box center [313, 115] width 626 height 724
click at [389, 78] on input at bounding box center [440, 78] width 103 height 7
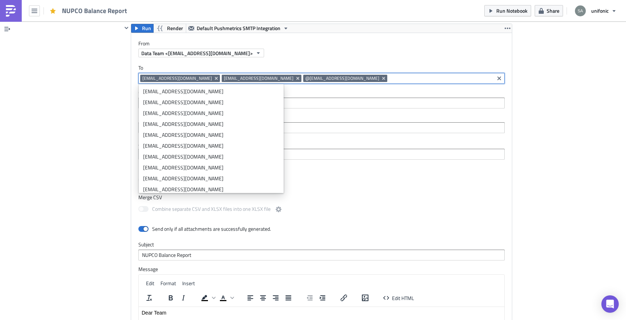
click at [43, 89] on div "Add Image Execution Log NUPCO Balance Report NUPCO Balance Run Render Vertica U…" at bounding box center [313, 115] width 626 height 724
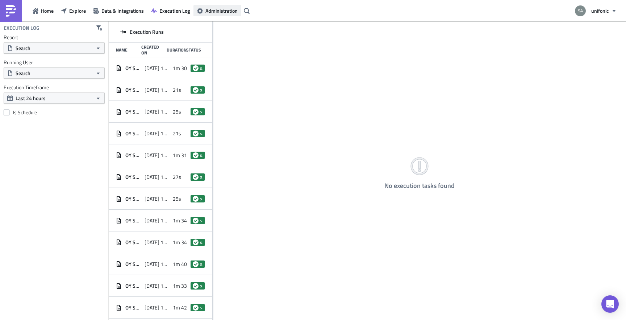
click at [207, 13] on span "Administration" at bounding box center [221, 11] width 32 height 8
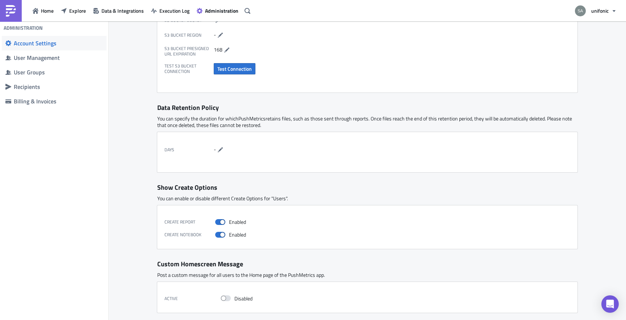
scroll to position [247, 0]
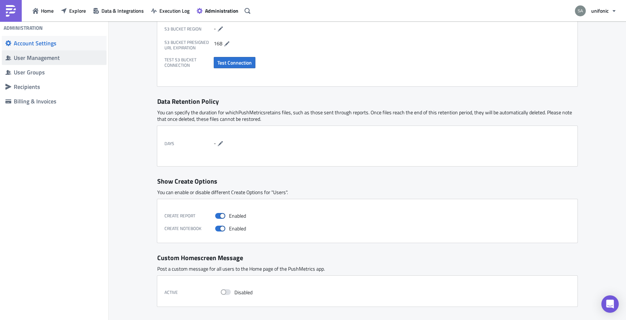
click at [54, 59] on div "User Management" at bounding box center [58, 57] width 89 height 7
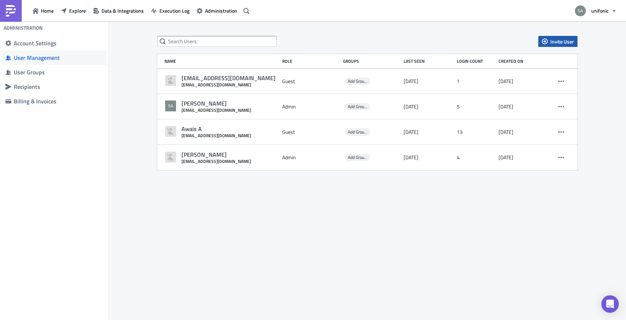
click at [559, 42] on span "Invite User" at bounding box center [562, 42] width 24 height 8
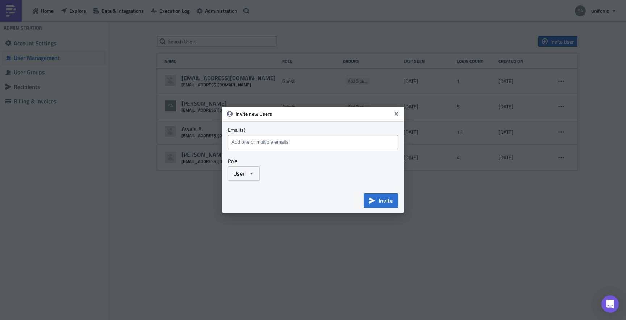
click at [292, 141] on input at bounding box center [314, 142] width 168 height 11
type input "[PERSON_NAME]"
click at [241, 180] on button "User" at bounding box center [244, 173] width 32 height 14
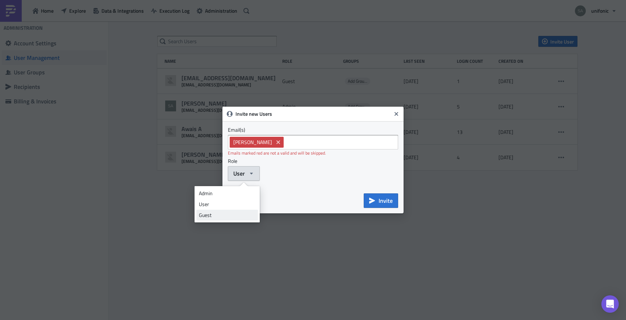
click at [218, 212] on div "Guest" at bounding box center [227, 214] width 57 height 7
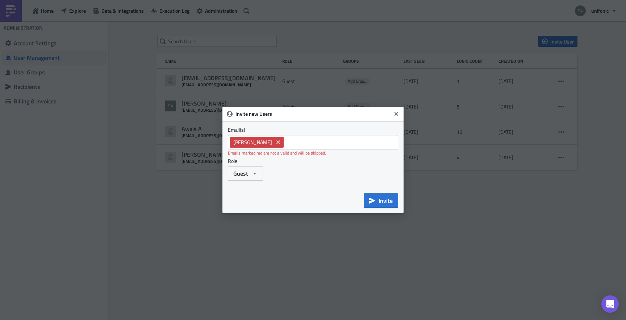
click at [286, 147] on input at bounding box center [342, 142] width 113 height 11
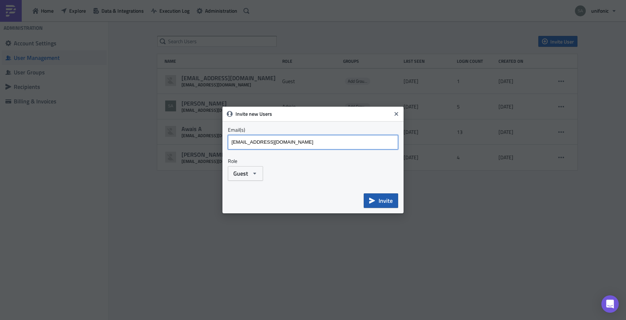
type input "[EMAIL_ADDRESS][DOMAIN_NAME]"
click at [368, 202] on button "Invite" at bounding box center [381, 200] width 34 height 14
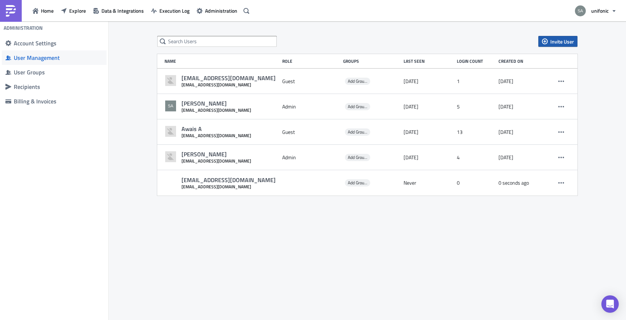
click at [557, 37] on button "Invite User" at bounding box center [557, 41] width 39 height 11
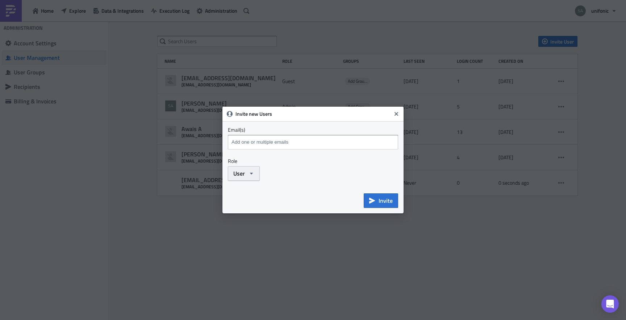
click at [258, 175] on button "User" at bounding box center [244, 173] width 32 height 14
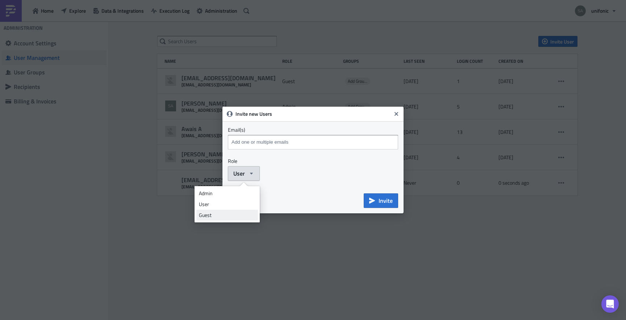
click at [236, 213] on div "Guest" at bounding box center [227, 214] width 57 height 7
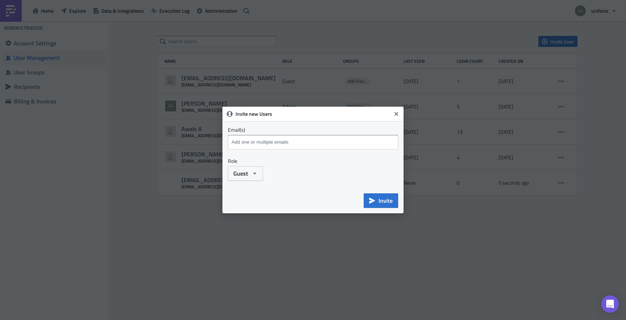
click at [265, 147] on input at bounding box center [314, 142] width 168 height 11
type input "[EMAIL_ADDRESS][DOMAIN_NAME]"
click at [377, 199] on button "Invite" at bounding box center [381, 200] width 34 height 14
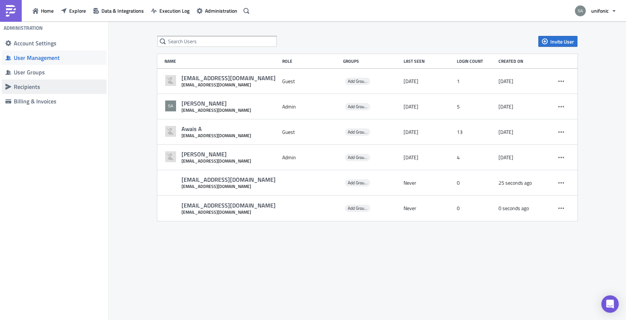
click at [41, 79] on span "Recipients" at bounding box center [54, 86] width 105 height 14
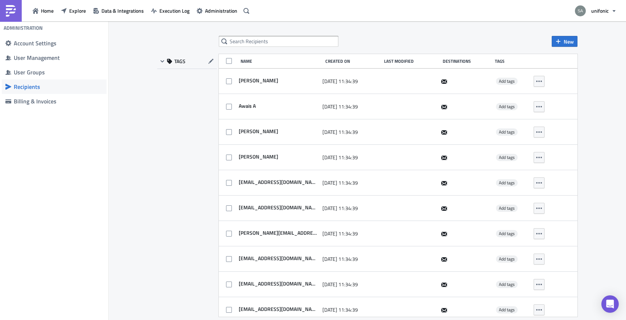
click at [551, 41] on div "New" at bounding box center [398, 41] width 359 height 11
click at [567, 44] on span "New" at bounding box center [569, 42] width 10 height 8
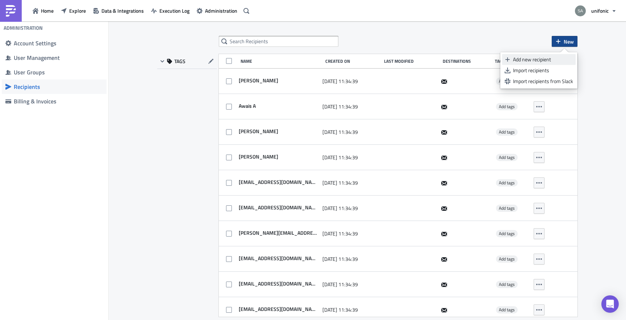
click at [530, 61] on div "Add new recipient" at bounding box center [543, 59] width 60 height 7
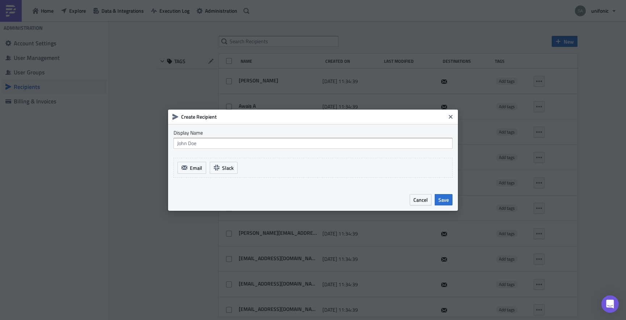
click at [236, 149] on div "Display Name Email Slack" at bounding box center [313, 156] width 279 height 54
click at [237, 147] on input "text" at bounding box center [313, 143] width 279 height 11
type input "[EMAIL_ADDRESS][DOMAIN_NAME]"
click at [193, 168] on span "Email" at bounding box center [196, 168] width 12 height 8
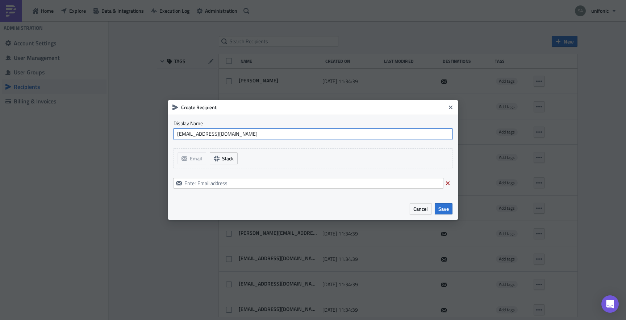
drag, startPoint x: 230, startPoint y: 137, endPoint x: 162, endPoint y: 137, distance: 68.5
click at [161, 137] on div "Create Recipient Display Name mziad@unifonic.com Email Slack Cancel Save" at bounding box center [313, 160] width 626 height 320
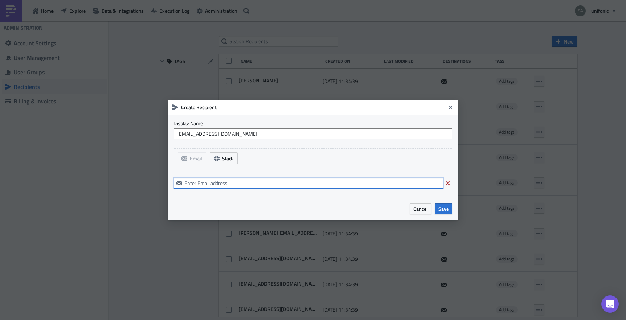
click at [192, 180] on input "text" at bounding box center [309, 183] width 270 height 11
paste input "[EMAIL_ADDRESS][DOMAIN_NAME]"
type input "[EMAIL_ADDRESS][DOMAIN_NAME]"
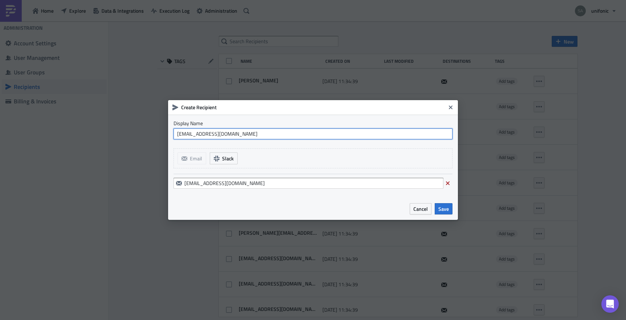
drag, startPoint x: 228, startPoint y: 133, endPoint x: 150, endPoint y: 133, distance: 77.2
click at [150, 133] on div "Create Recipient Display Name mziad@unifonic.com Email Slack mziad@unifonic.com…" at bounding box center [313, 160] width 626 height 320
type input "Mohammed Ziad"
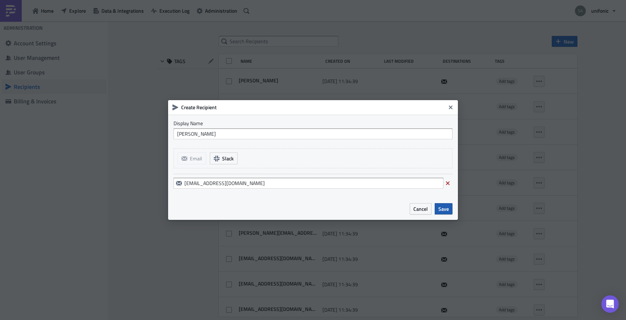
click at [441, 208] on span "Save" at bounding box center [443, 209] width 11 height 8
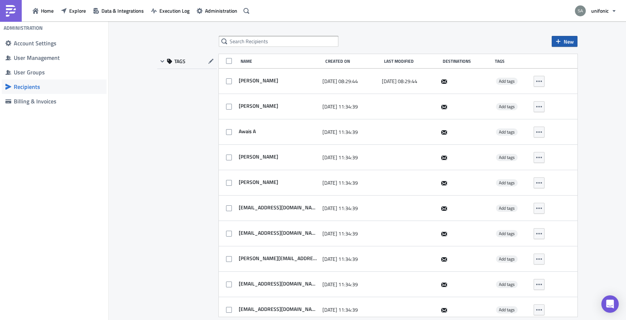
click at [562, 42] on button "New" at bounding box center [565, 41] width 26 height 11
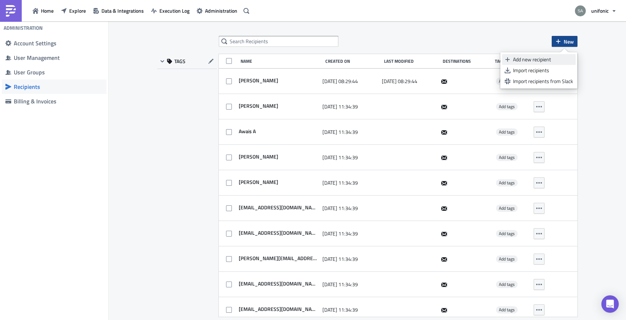
click at [517, 62] on div "Add new recipient" at bounding box center [543, 59] width 60 height 7
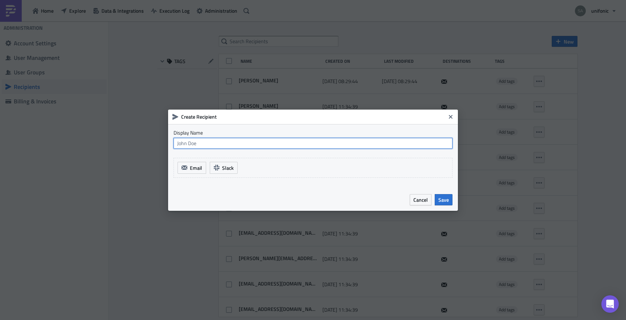
click at [299, 142] on input "text" at bounding box center [313, 143] width 279 height 11
type input "Martina Salman"
click at [190, 164] on span "Email" at bounding box center [196, 168] width 12 height 8
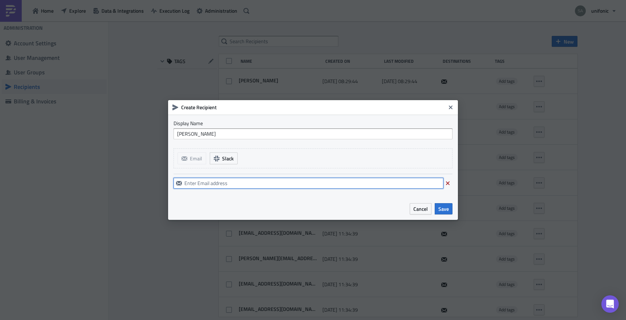
click at [194, 178] on input "text" at bounding box center [309, 183] width 270 height 11
type input "[EMAIL_ADDRESS][DOMAIN_NAME]"
click at [448, 204] on button "Save" at bounding box center [444, 208] width 18 height 11
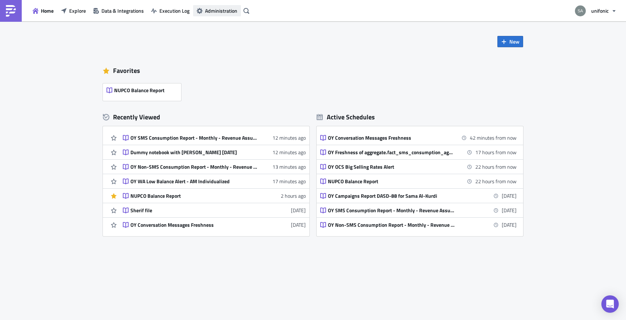
click at [211, 12] on span "Administration" at bounding box center [221, 11] width 32 height 8
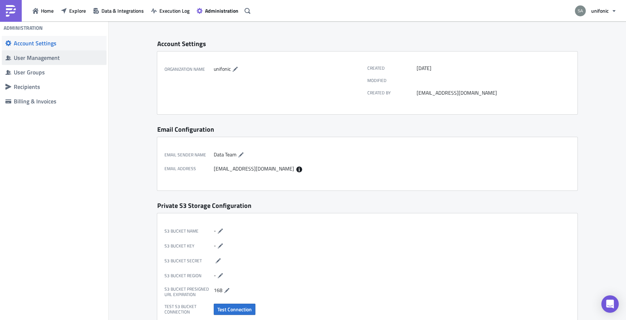
click at [55, 55] on div "User Management" at bounding box center [58, 57] width 89 height 7
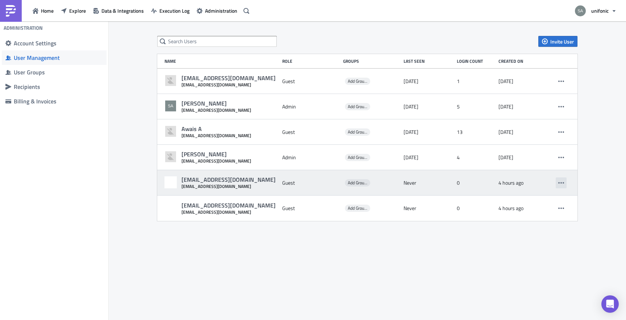
click at [563, 186] on button "button" at bounding box center [561, 182] width 11 height 11
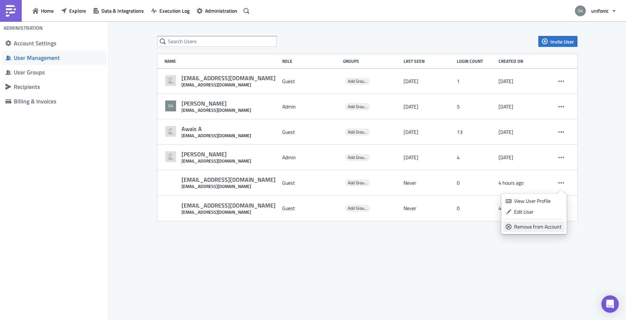
click at [539, 223] on div "Remove from Account" at bounding box center [538, 226] width 48 height 7
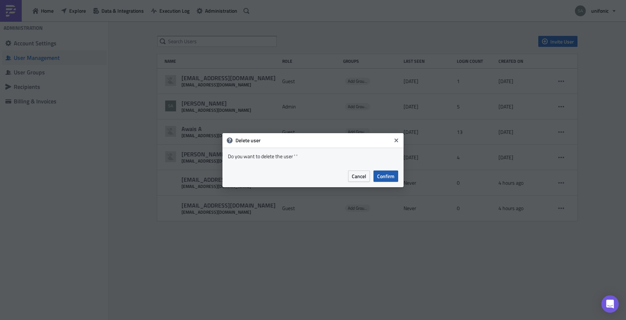
click at [386, 176] on span "Confirm" at bounding box center [385, 176] width 17 height 8
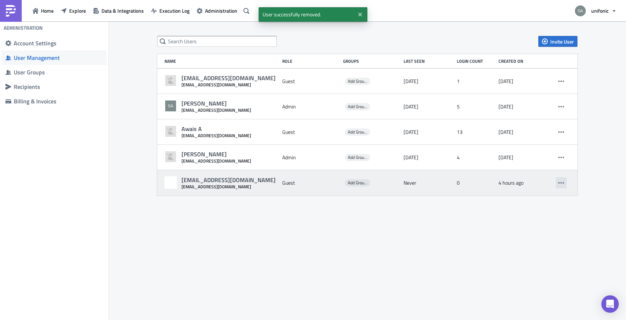
click at [559, 185] on icon "button" at bounding box center [561, 183] width 6 height 6
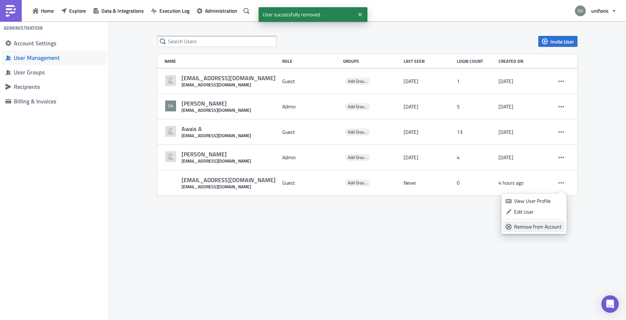
click at [513, 224] on link "Remove from Account" at bounding box center [534, 226] width 62 height 11
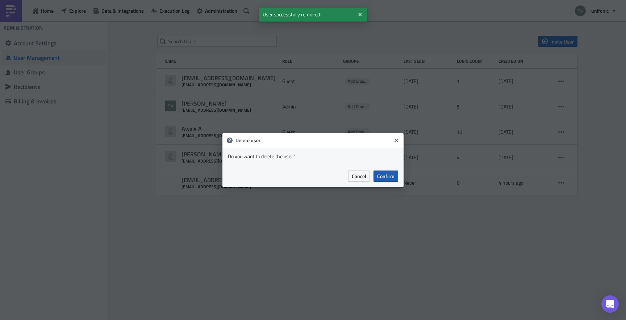
click at [390, 178] on span "Confirm" at bounding box center [385, 176] width 17 height 8
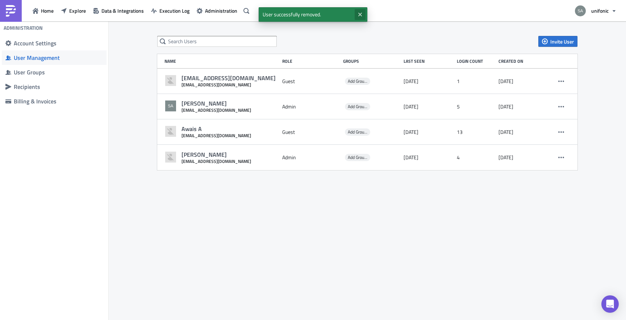
click at [360, 16] on icon "Close" at bounding box center [360, 15] width 6 height 6
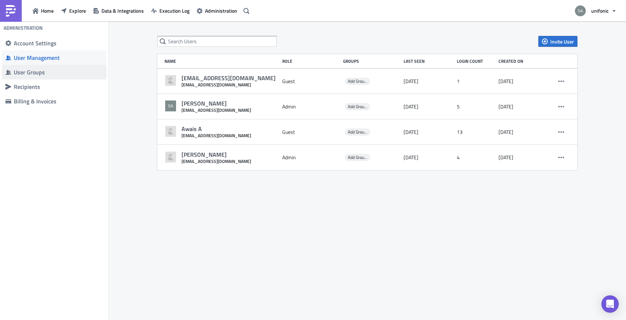
click at [35, 73] on div "User Groups" at bounding box center [58, 71] width 89 height 7
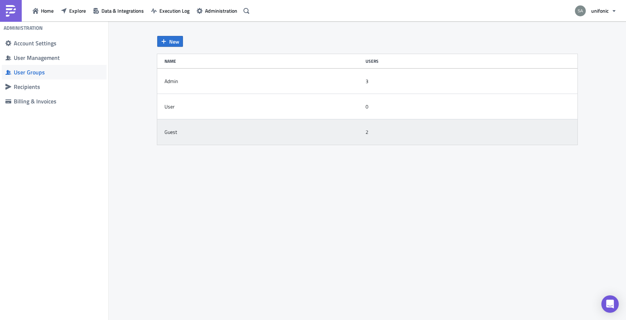
click at [167, 130] on div "Guest" at bounding box center [171, 132] width 13 height 7
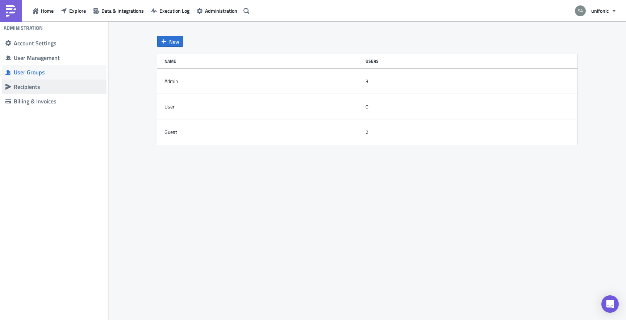
click at [52, 91] on span "Recipients" at bounding box center [54, 86] width 105 height 14
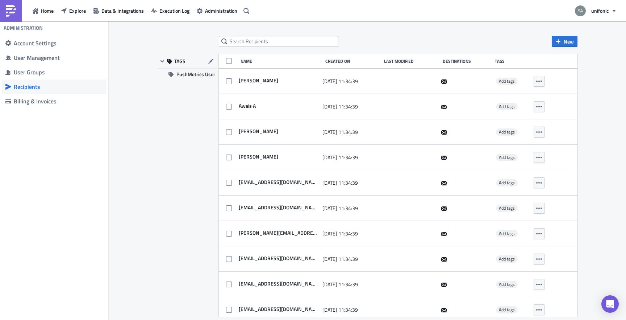
click at [268, 47] on div "New TAGS PushMetrics User Name Created On Last Modified Destinations Tags sheri…" at bounding box center [367, 171] width 435 height 270
click at [268, 43] on input "text" at bounding box center [279, 41] width 120 height 11
type input "mziad"
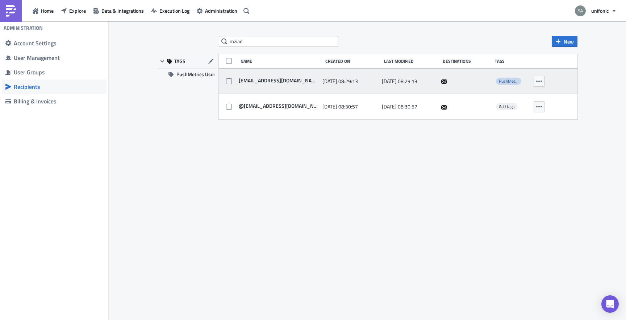
click at [513, 82] on span "PushMetrics User" at bounding box center [515, 81] width 33 height 7
click at [539, 83] on icon "button" at bounding box center [539, 81] width 6 height 6
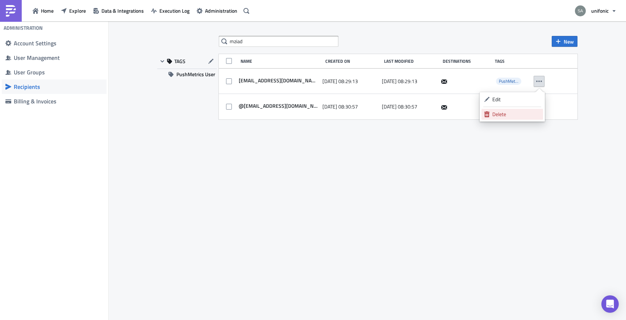
click at [519, 114] on div "Delete" at bounding box center [516, 114] width 48 height 7
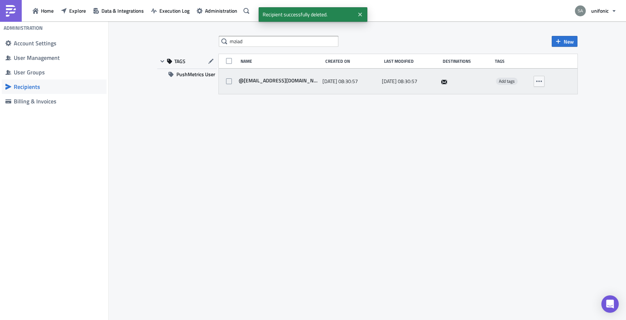
click at [285, 83] on span "@mziad@unifonic.com" at bounding box center [278, 80] width 82 height 7
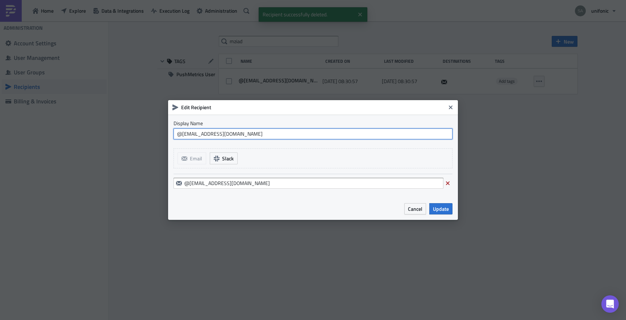
click at [182, 134] on input "@mziad@unifonic.com" at bounding box center [313, 133] width 279 height 11
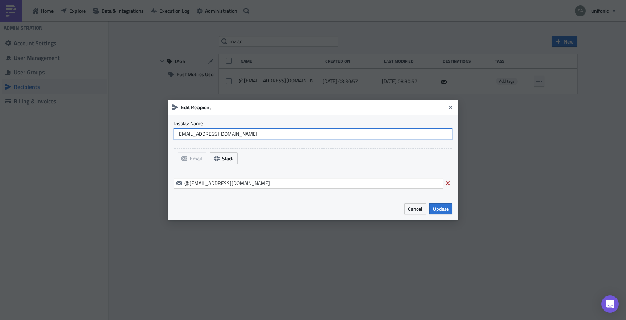
type input "[EMAIL_ADDRESS][DOMAIN_NAME]"
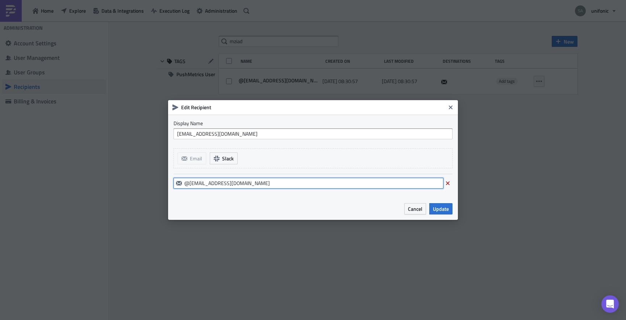
click at [190, 182] on input "@mziad@unifonic.com" at bounding box center [309, 183] width 270 height 11
type input "[EMAIL_ADDRESS][DOMAIN_NAME]"
click at [438, 209] on span "Update" at bounding box center [441, 209] width 16 height 8
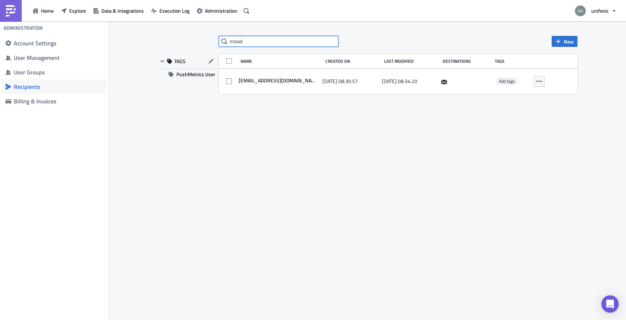
click at [255, 42] on input "mziad" at bounding box center [279, 41] width 120 height 11
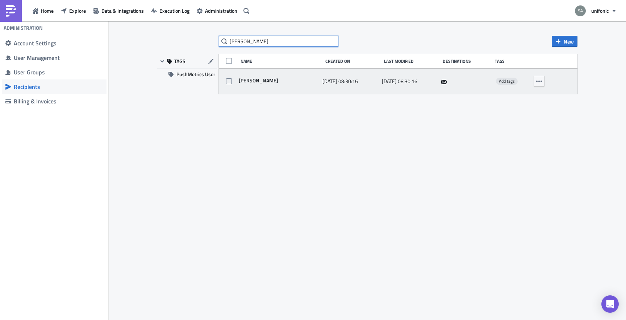
type input "[PERSON_NAME]"
click at [271, 82] on span "[PERSON_NAME]" at bounding box center [257, 80] width 41 height 7
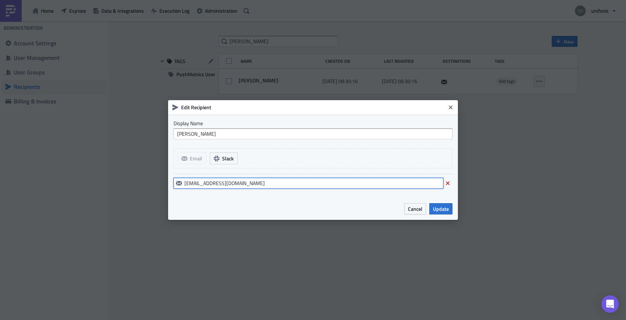
click at [246, 181] on input "[EMAIL_ADDRESS][DOMAIN_NAME]" at bounding box center [309, 183] width 270 height 11
drag, startPoint x: 246, startPoint y: 181, endPoint x: 176, endPoint y: 181, distance: 69.6
click at [176, 181] on div "[EMAIL_ADDRESS][DOMAIN_NAME]" at bounding box center [309, 183] width 270 height 11
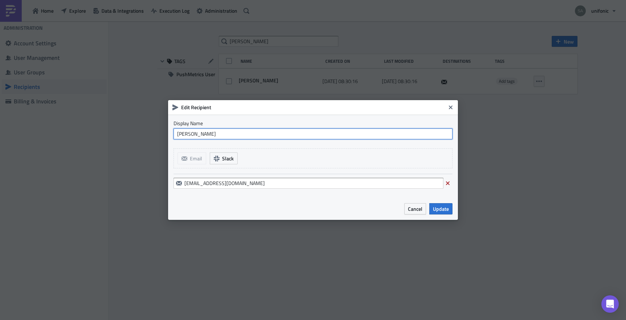
drag, startPoint x: 164, startPoint y: 133, endPoint x: 137, endPoint y: 133, distance: 26.5
click at [137, 133] on div "Edit Recipient Display Name Martina Salman Email Slack msalman@unifonic.com Can…" at bounding box center [313, 160] width 626 height 320
paste input "[EMAIL_ADDRESS][DOMAIN_NAME]"
type input "[EMAIL_ADDRESS][DOMAIN_NAME]"
click at [439, 213] on button "Update" at bounding box center [440, 208] width 23 height 11
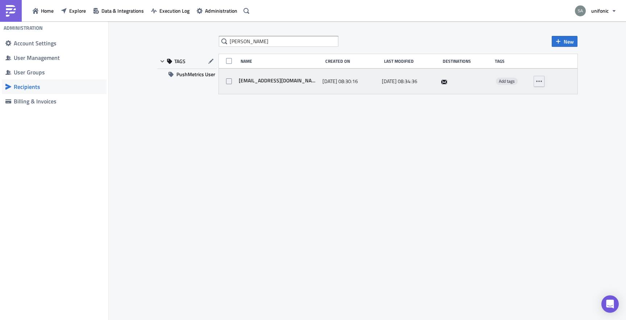
click at [542, 82] on icon "button" at bounding box center [539, 81] width 6 height 6
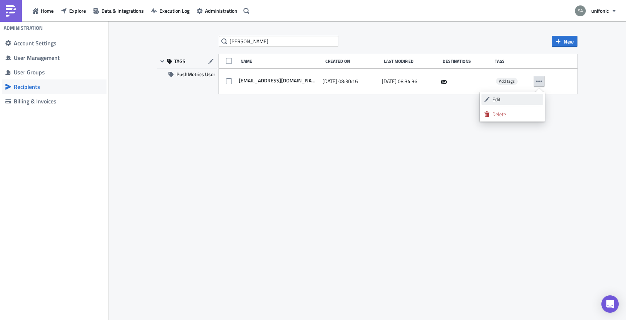
click at [508, 97] on div "Edit" at bounding box center [516, 99] width 48 height 7
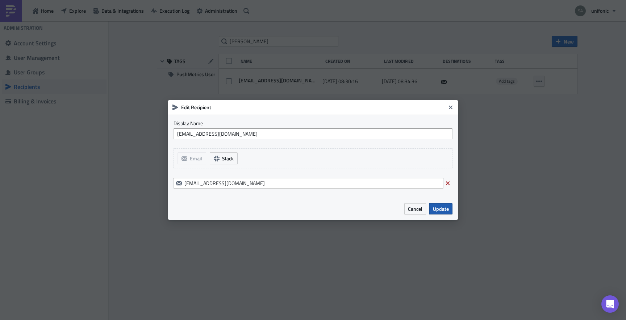
click at [437, 212] on span "Update" at bounding box center [441, 209] width 16 height 8
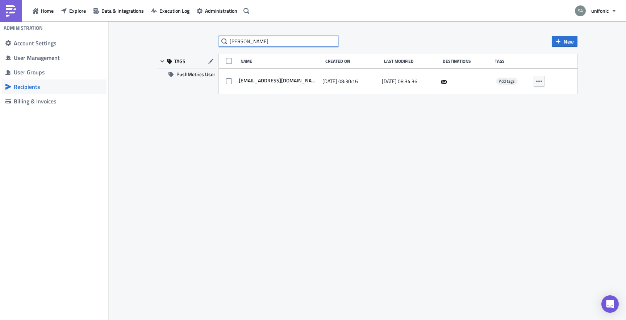
click at [246, 40] on input "[PERSON_NAME]" at bounding box center [279, 41] width 120 height 11
drag, startPoint x: 256, startPoint y: 44, endPoint x: 217, endPoint y: 44, distance: 39.1
click at [217, 44] on div "martina New TAGS PushMetrics User Name Created On Last Modified Destinations Ta…" at bounding box center [367, 171] width 435 height 270
type input "mziad"
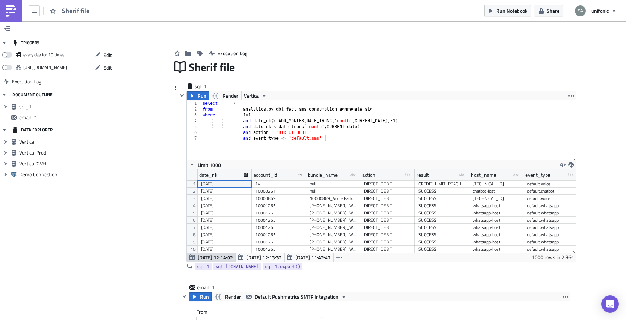
scroll to position [83, 389]
click at [32, 16] on button "button" at bounding box center [34, 10] width 11 height 11
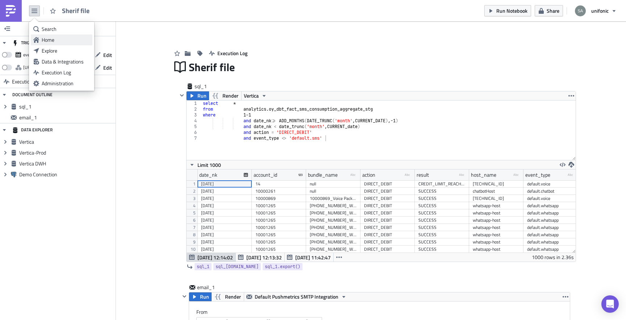
click at [46, 38] on div "Home" at bounding box center [66, 39] width 48 height 7
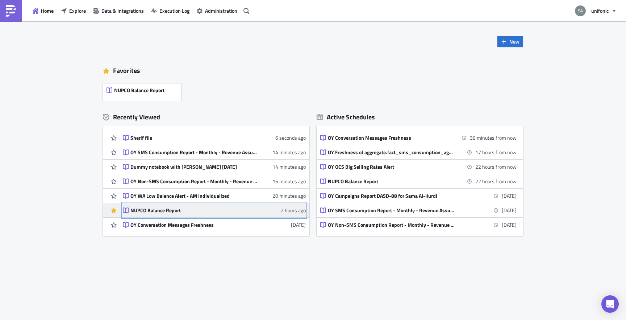
click at [183, 210] on div "NUPCO Balance Report" at bounding box center [193, 210] width 127 height 7
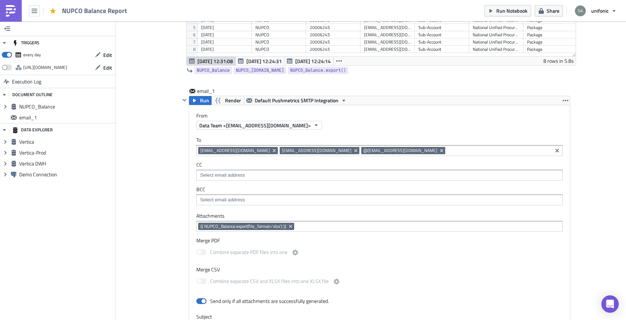
scroll to position [200, 0]
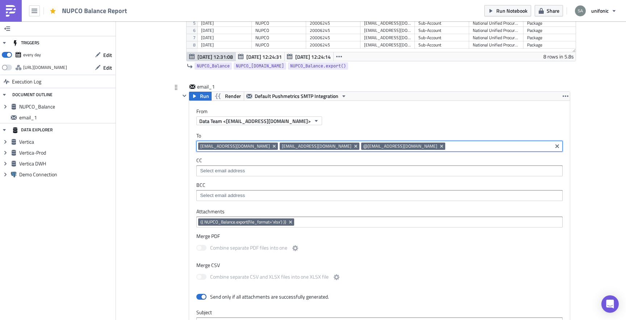
click at [447, 146] on input at bounding box center [498, 145] width 103 height 7
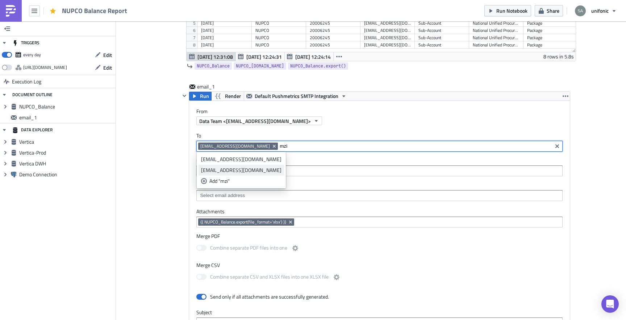
type input "mzi"
click at [247, 168] on div "[EMAIL_ADDRESS][DOMAIN_NAME]" at bounding box center [241, 169] width 80 height 7
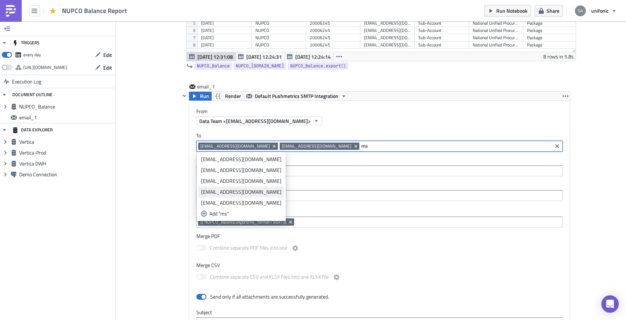
type input "ms"
click at [227, 191] on div "[EMAIL_ADDRESS][DOMAIN_NAME]" at bounding box center [241, 191] width 80 height 7
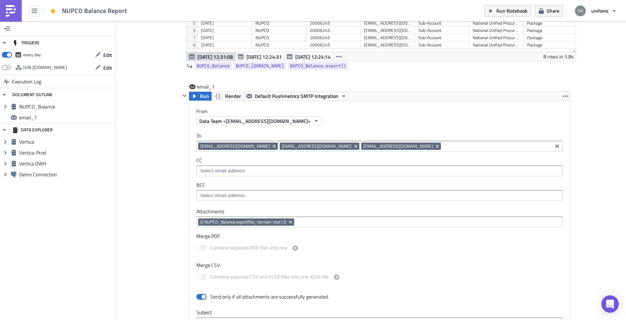
click at [171, 196] on div "Execution Log NUPCO Balance Report NUPCO Balance Run Render Vertica 1 2 3 4 5 6…" at bounding box center [371, 189] width 413 height 713
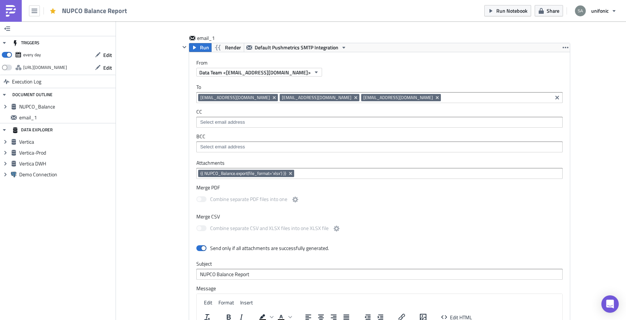
scroll to position [238, 0]
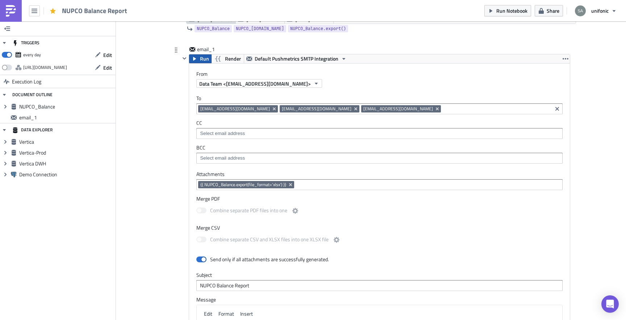
click at [202, 59] on span "Run" at bounding box center [204, 58] width 9 height 9
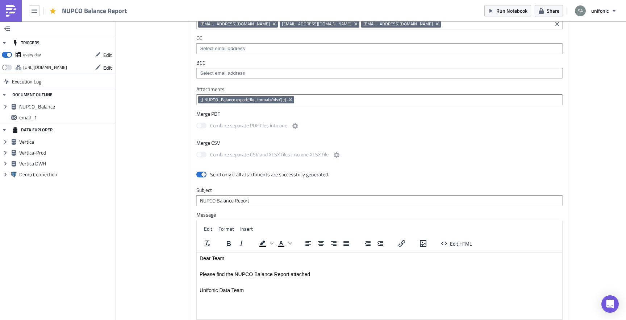
scroll to position [254, 0]
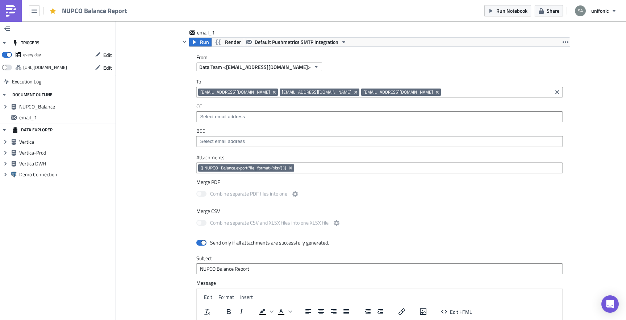
click at [147, 244] on div "Add Image Execution Log NUPCO Balance Report NUPCO Balance Run Render Vertica 1…" at bounding box center [371, 135] width 510 height 736
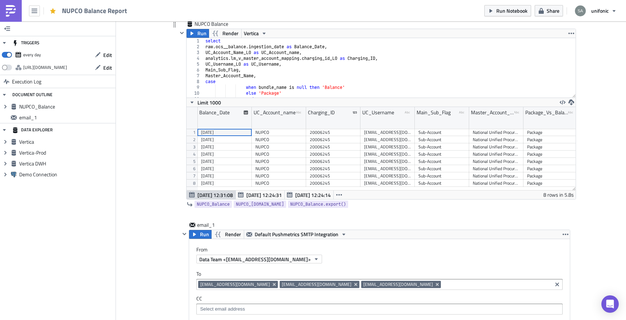
scroll to position [0, 0]
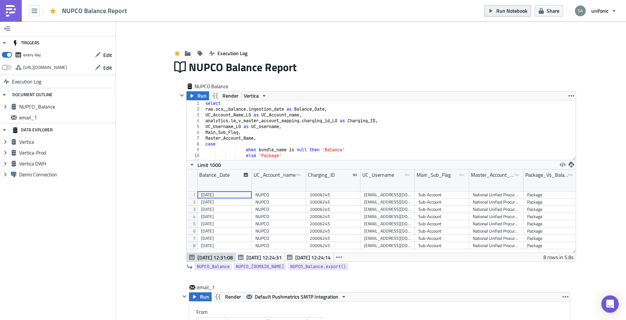
click at [501, 10] on span "Run Notebook" at bounding box center [511, 11] width 31 height 8
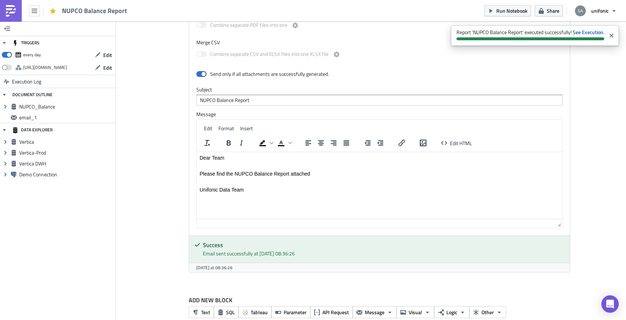
scroll to position [437, 0]
